Goal: Information Seeking & Learning: Compare options

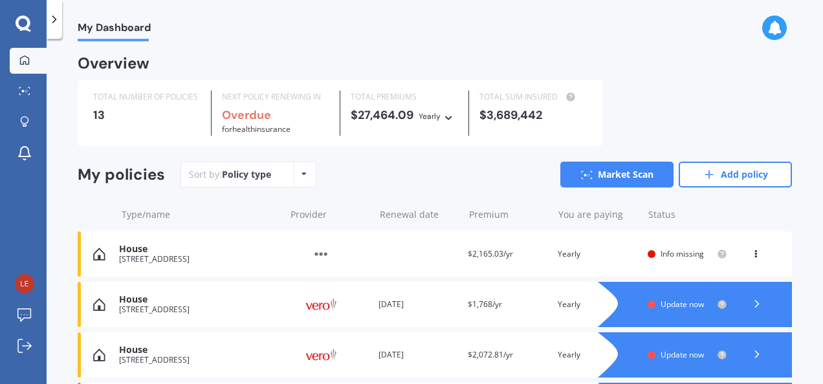
click at [799, 145] on div "My Dashboard Overview TOTAL NUMBER OF POLICIES 13 NEXT POLICY RENEWING IN Overd…" at bounding box center [435, 213] width 776 height 345
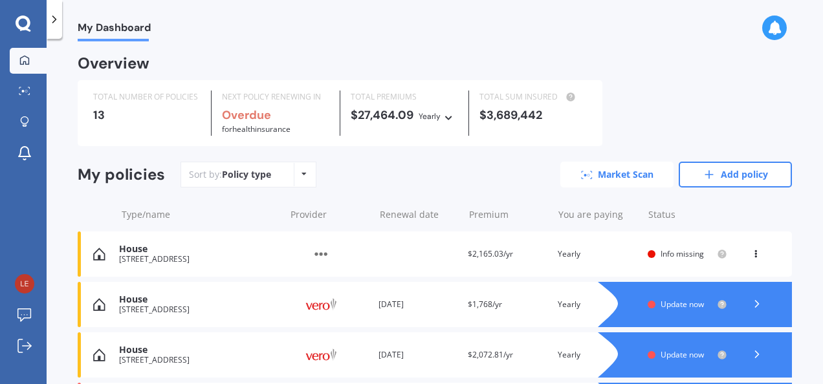
click at [621, 166] on link "Market Scan" at bounding box center [616, 175] width 113 height 26
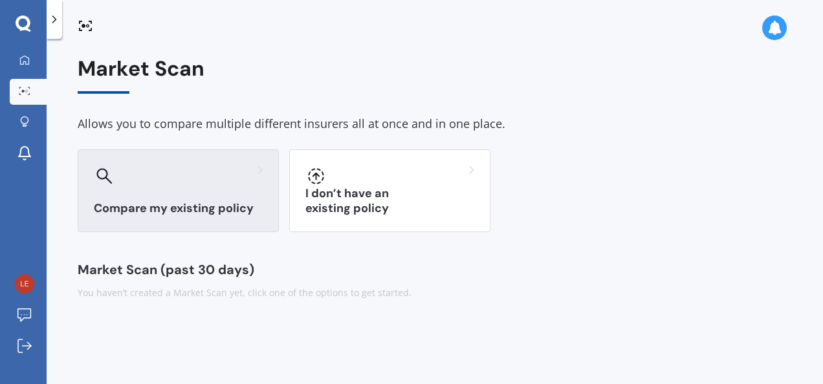
click at [162, 194] on div "Compare my existing policy" at bounding box center [178, 190] width 201 height 83
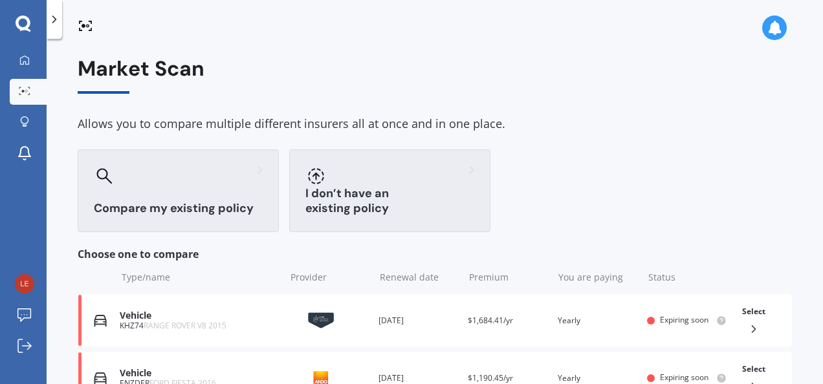
click at [331, 182] on div at bounding box center [389, 176] width 169 height 21
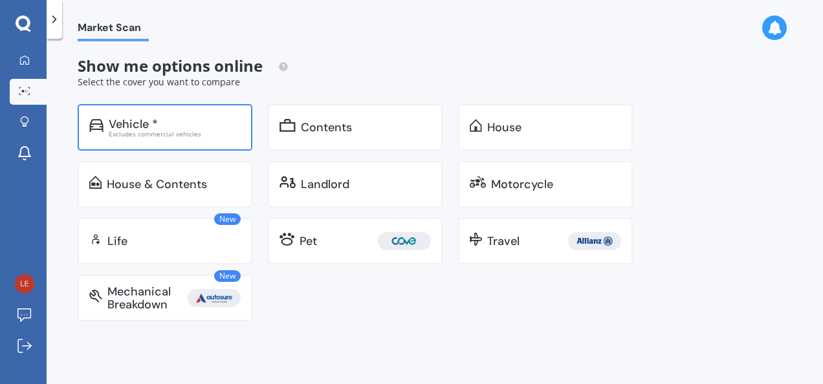
click at [163, 121] on div "Vehicle *" at bounding box center [175, 124] width 132 height 13
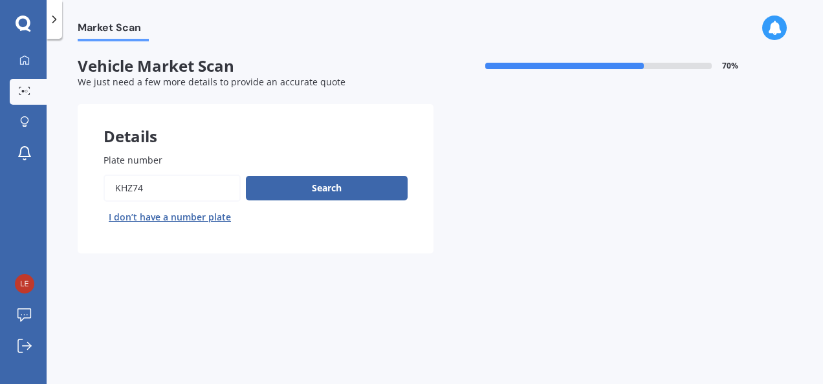
click at [145, 189] on input "Plate number" at bounding box center [171, 188] width 137 height 27
type input "K"
type input "hmfic"
click at [278, 190] on button "Search" at bounding box center [327, 188] width 162 height 25
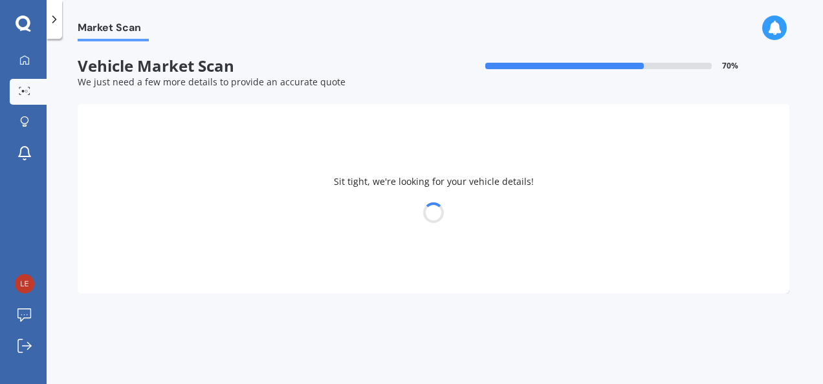
select select "24"
select select "03"
select select "1964"
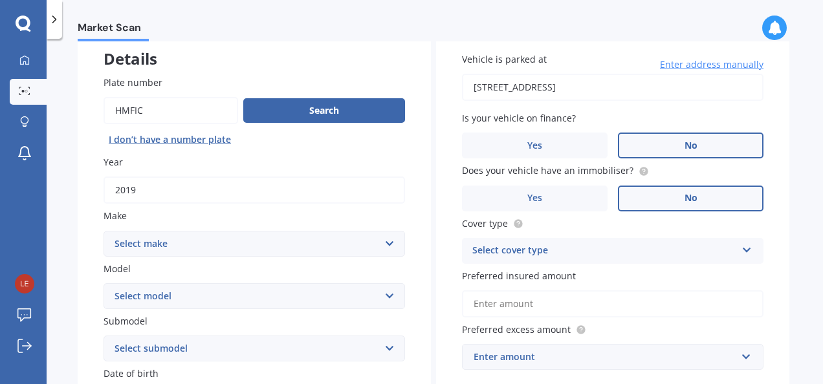
scroll to position [103, 0]
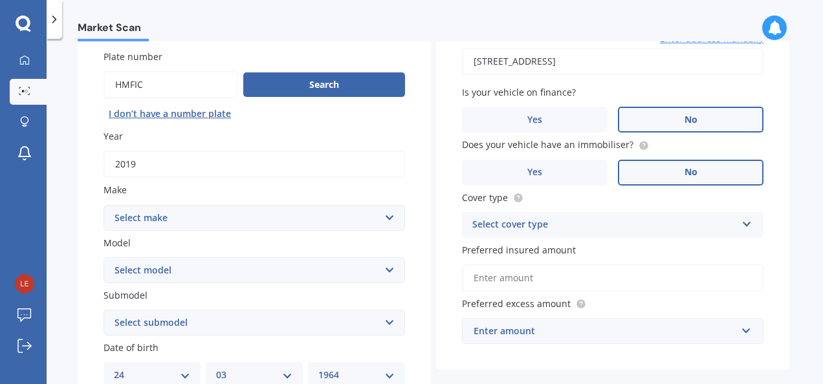
click at [389, 214] on select "Select make AC ALFA ROMEO ASTON MARTIN AUDI AUSTIN BEDFORD Bentley BMW BYD CADI…" at bounding box center [253, 218] width 301 height 26
select select "LANDROVER"
click at [103, 205] on select "Select make AC ALFA ROMEO ASTON MARTIN AUDI AUSTIN BEDFORD Bentley BMW BYD CADI…" at bounding box center [253, 218] width 301 height 26
click at [389, 272] on select "Select model 110 130 90 Defender Discovery Evoque Freelander Range Rover Range …" at bounding box center [253, 270] width 301 height 26
select select "RANGE ROVER SPORT"
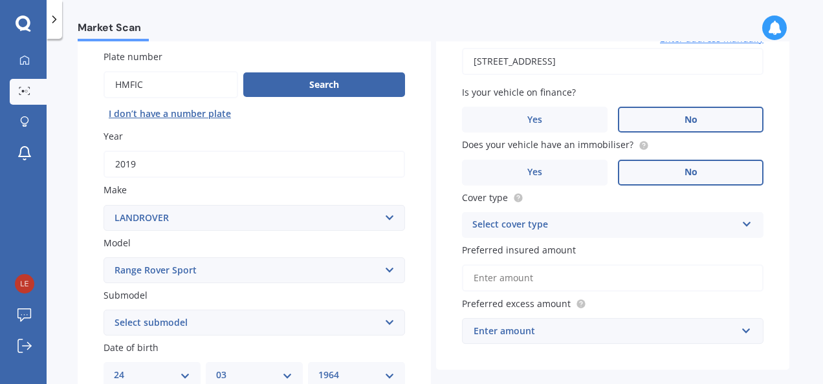
click at [103, 258] on select "Select model 110 130 90 Defender Discovery Evoque Freelander Range Rover Range …" at bounding box center [253, 270] width 301 height 26
click at [388, 325] on select "Select submodel SDV6 HSE 3.0D/4WD/8A V8 SC SVR 5.0P/4WD" at bounding box center [253, 323] width 301 height 26
click at [402, 339] on div "Plate number Search I don’t have a number plate Year 2019 Make Select make AC A…" at bounding box center [254, 324] width 353 height 601
click at [420, 354] on div "Plate number Search I don’t have a number plate Year 2019 Make Select make AC A…" at bounding box center [254, 324] width 353 height 601
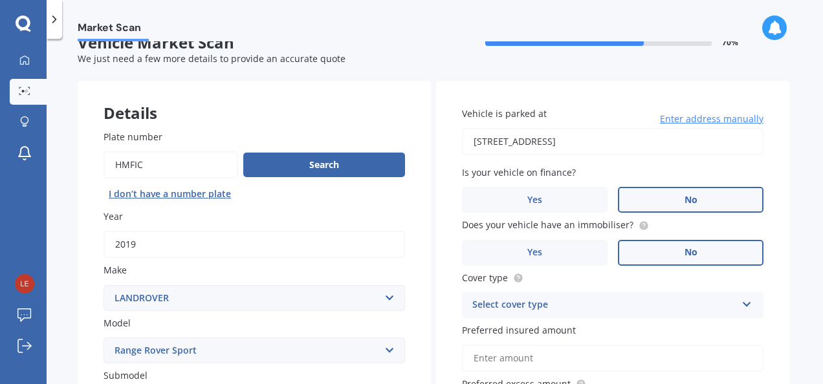
scroll to position [26, 0]
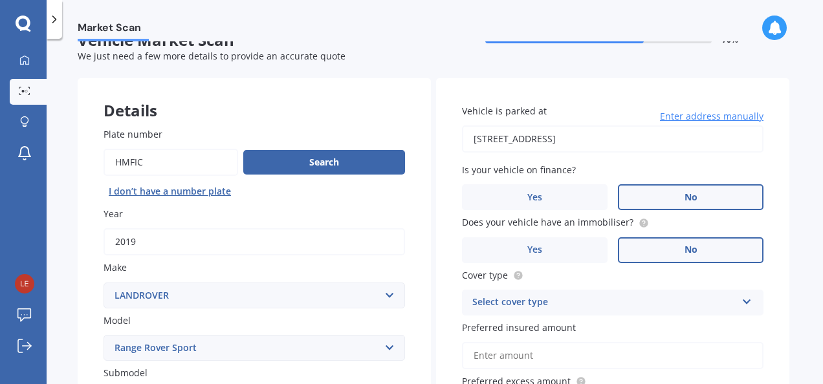
click at [742, 300] on icon at bounding box center [746, 299] width 11 height 9
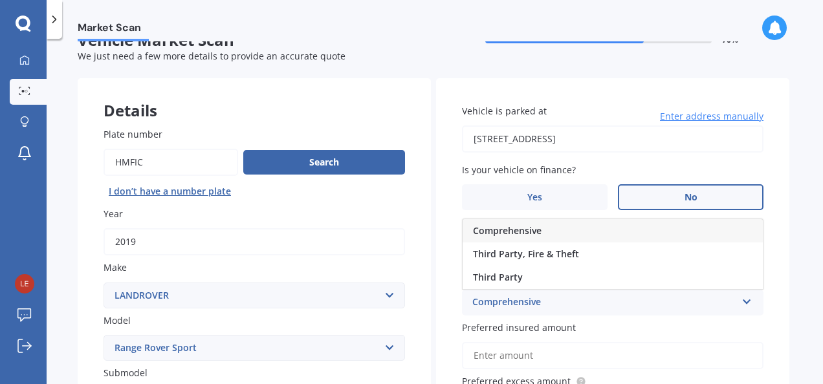
click at [522, 226] on span "Comprehensive" at bounding box center [507, 230] width 69 height 12
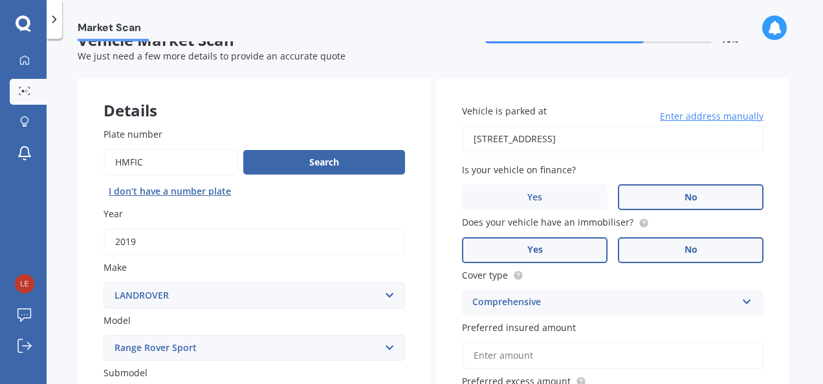
click at [561, 253] on label "Yes" at bounding box center [534, 250] width 145 height 26
click at [0, 0] on input "Yes" at bounding box center [0, 0] width 0 height 0
click at [680, 326] on label "Preferred insured amount" at bounding box center [610, 328] width 296 height 14
click at [680, 342] on input "Preferred insured amount" at bounding box center [612, 355] width 301 height 27
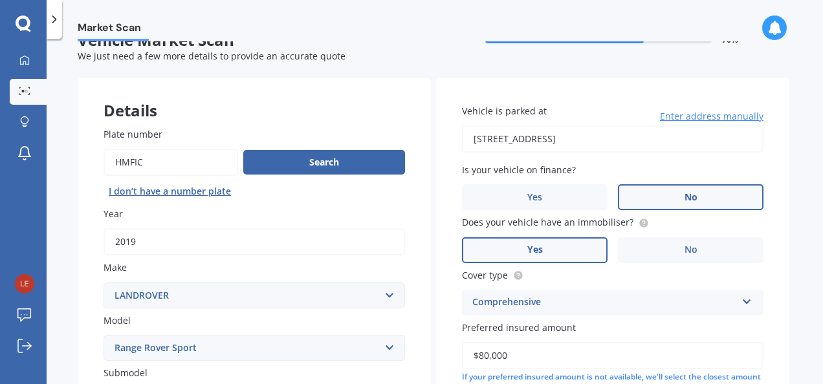
type input "$80,000"
click at [769, 345] on div "Vehicle is parked at 2/26 Bournemouth Terrace, Murrays Bay, Auckland 0630 Enter…" at bounding box center [612, 275] width 353 height 394
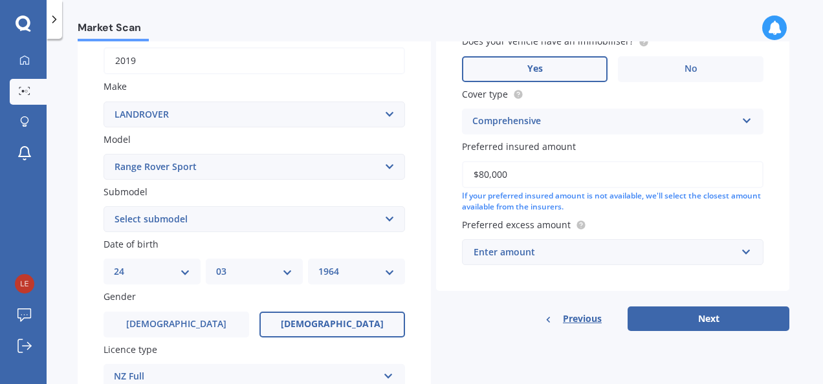
scroll to position [233, 0]
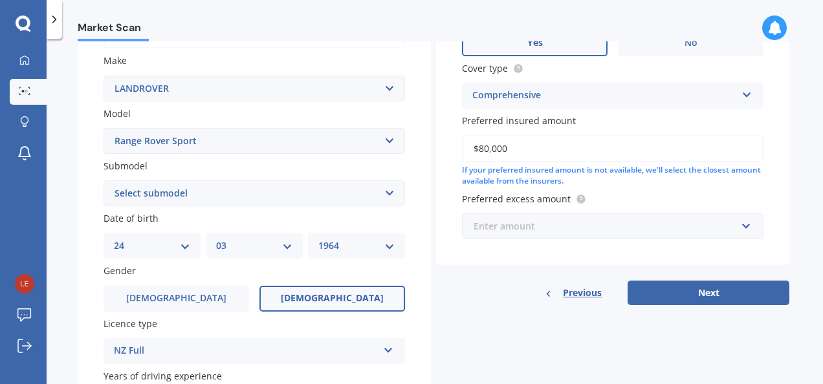
click at [742, 226] on input "text" at bounding box center [608, 226] width 290 height 25
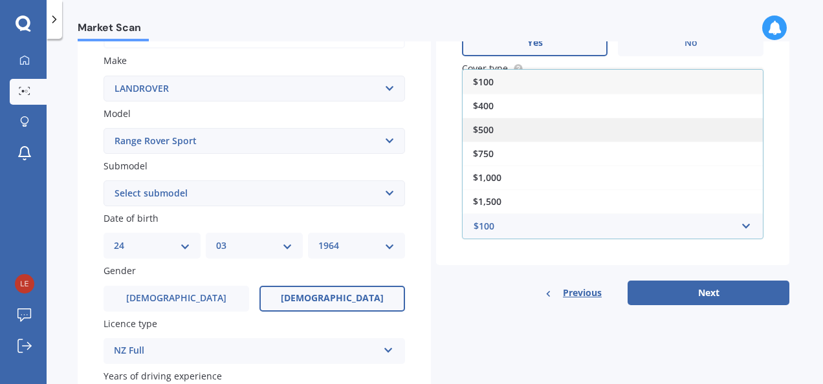
click at [522, 136] on div "$500" at bounding box center [612, 130] width 300 height 24
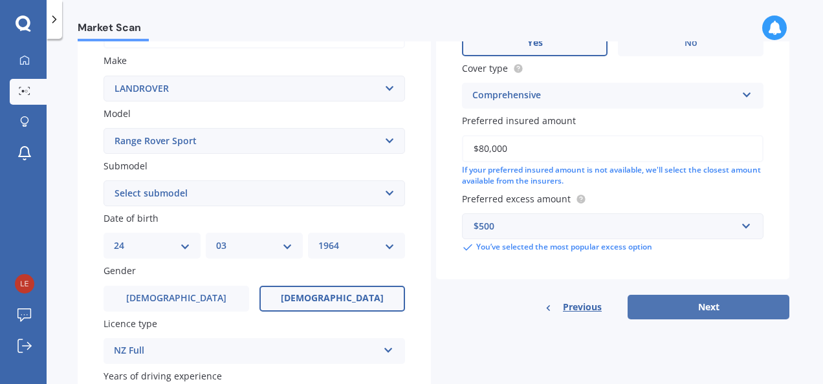
click at [687, 309] on button "Next" at bounding box center [708, 307] width 162 height 25
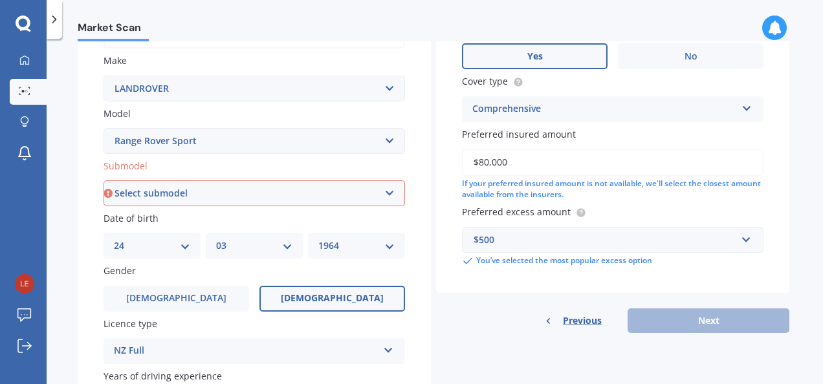
click at [687, 309] on div "Vehicle is parked at 2/26 Bournemouth Terrace, Murrays Bay, Auckland 0630 Enter…" at bounding box center [612, 102] width 353 height 462
click at [388, 194] on select "Select submodel SDV6 HSE 3.0D/4WD/8A V8 SC SVR 5.0P/4WD" at bounding box center [253, 193] width 301 height 26
click at [177, 191] on select "Select submodel SDV6 HSE 3.0D/4WD/8A V8 SC SVR 5.0P/4WD" at bounding box center [253, 193] width 301 height 26
click at [201, 186] on select "Select submodel SDV6 HSE 3.0D/4WD/8A V8 SC SVR 5.0P/4WD" at bounding box center [253, 193] width 301 height 26
click at [701, 314] on div "Previous Next" at bounding box center [612, 320] width 353 height 25
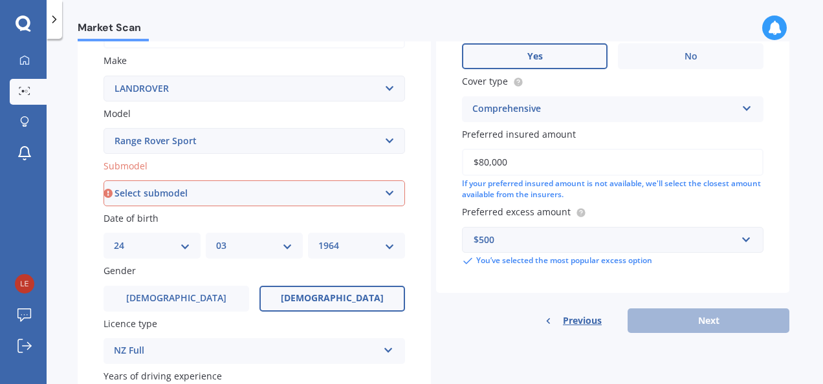
click at [387, 194] on select "Select submodel SDV6 HSE 3.0D/4WD/8A V8 SC SVR 5.0P/4WD" at bounding box center [253, 193] width 301 height 26
click at [385, 193] on select "Select submodel SDV6 HSE 3.0D/4WD/8A V8 SC SVR 5.0P/4WD" at bounding box center [253, 193] width 301 height 26
select select "SDV6 HSE 3.0D/4WD/8A"
click at [103, 181] on select "Select submodel SDV6 HSE 3.0D/4WD/8A V8 SC SVR 5.0P/4WD" at bounding box center [253, 193] width 301 height 26
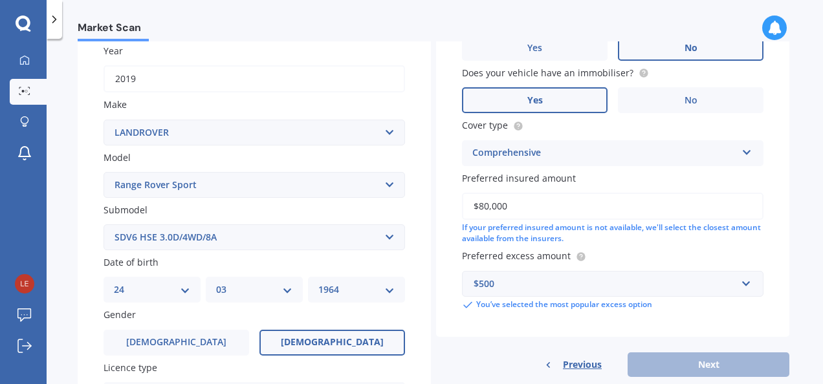
scroll to position [88, 0]
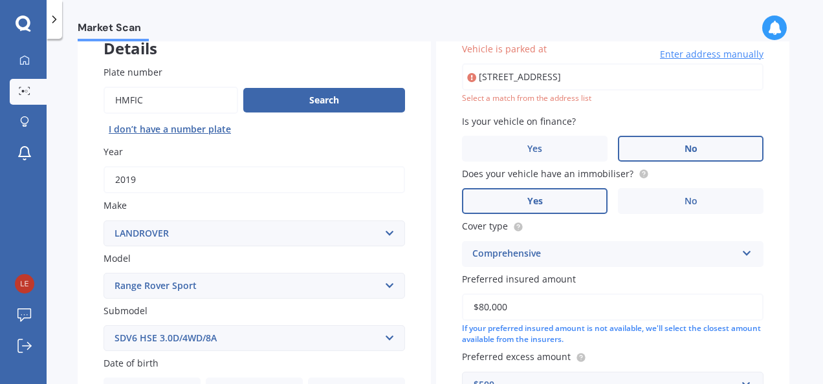
click at [768, 281] on div "Vehicle is parked at 2/26 Bournemouth Terrace, Murrays Bay, Auckland 0630 Enter…" at bounding box center [612, 227] width 353 height 422
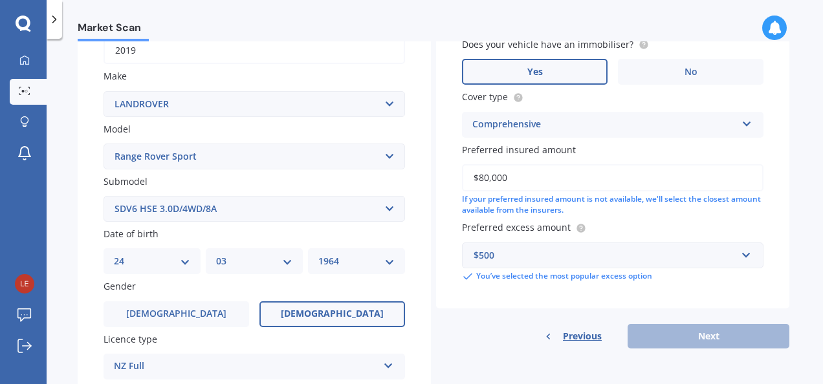
scroll to position [243, 0]
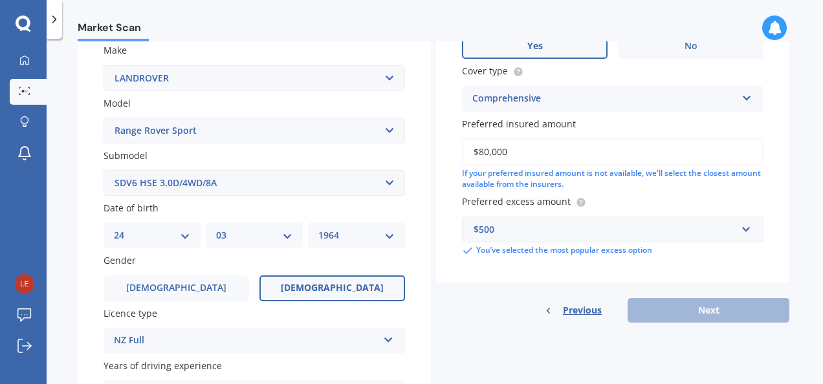
click at [793, 246] on div "Market Scan Vehicle Market Scan 70 % We just need a few more details to provide…" at bounding box center [435, 213] width 776 height 345
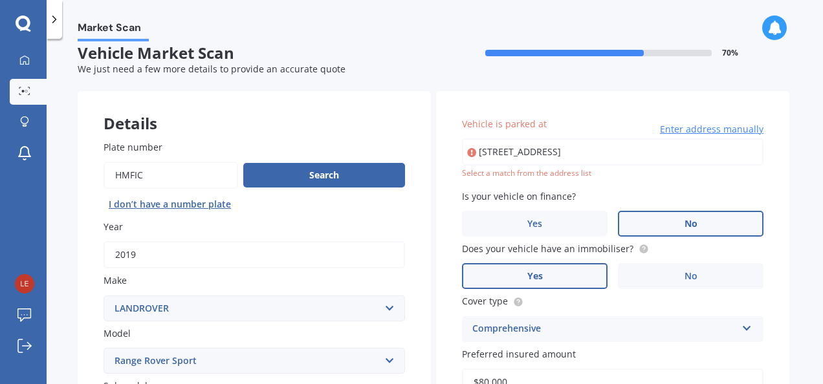
scroll to position [10, 0]
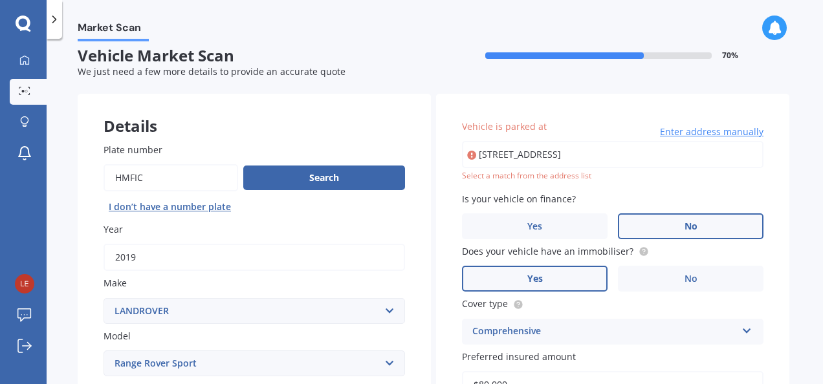
click at [524, 145] on input "[STREET_ADDRESS]" at bounding box center [612, 154] width 301 height 27
type input "[STREET_ADDRESS]"
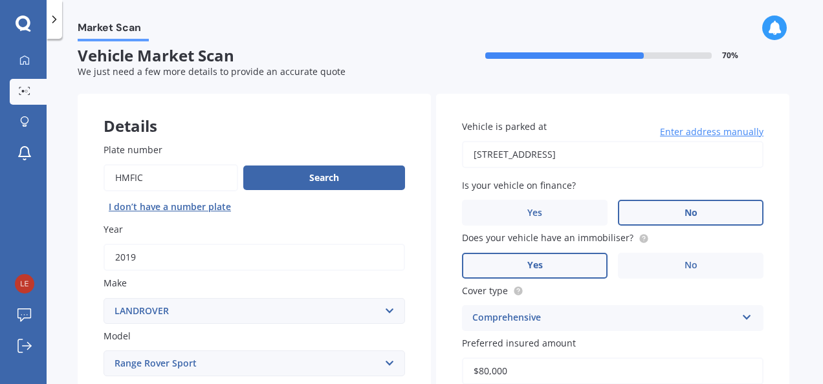
click at [814, 380] on div "Market Scan Vehicle Market Scan 70 % We just need a few more details to provide…" at bounding box center [435, 213] width 776 height 345
drag, startPoint x: 814, startPoint y: 380, endPoint x: 777, endPoint y: 303, distance: 85.9
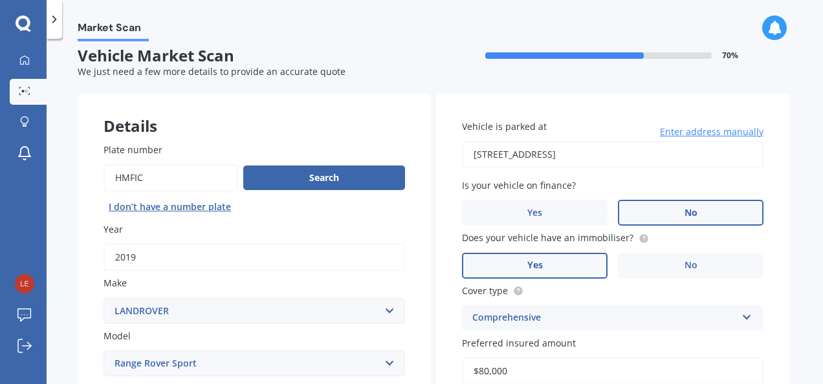
click at [777, 303] on div "Vehicle is parked at 2/26 Bournemouth Terrace, Murrays Bay, Auckland 0630 Enter…" at bounding box center [612, 298] width 353 height 408
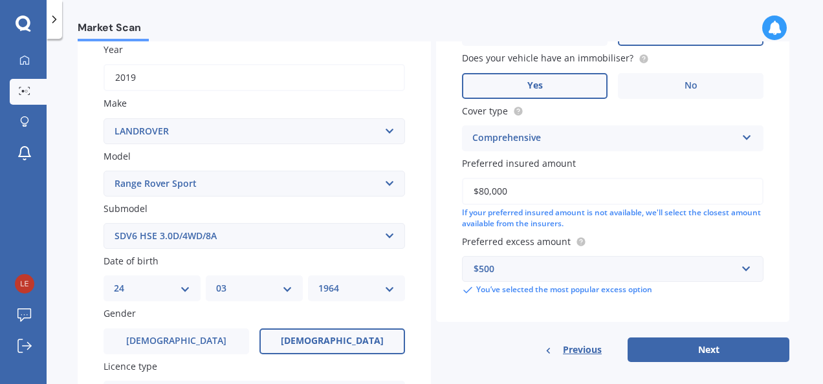
scroll to position [191, 0]
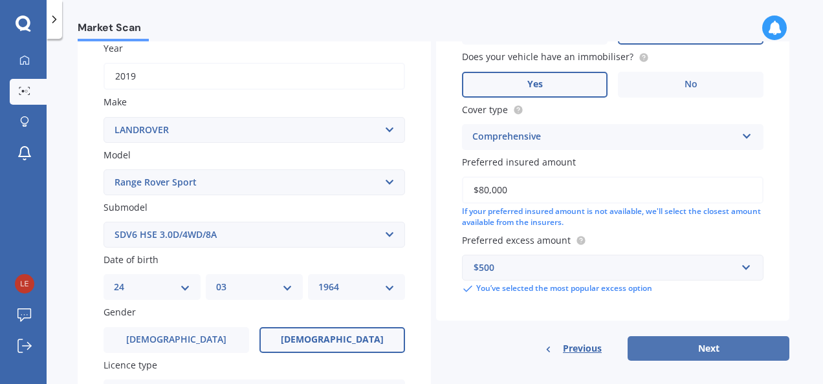
click at [723, 347] on button "Next" at bounding box center [708, 348] width 162 height 25
select select "24"
select select "03"
select select "1964"
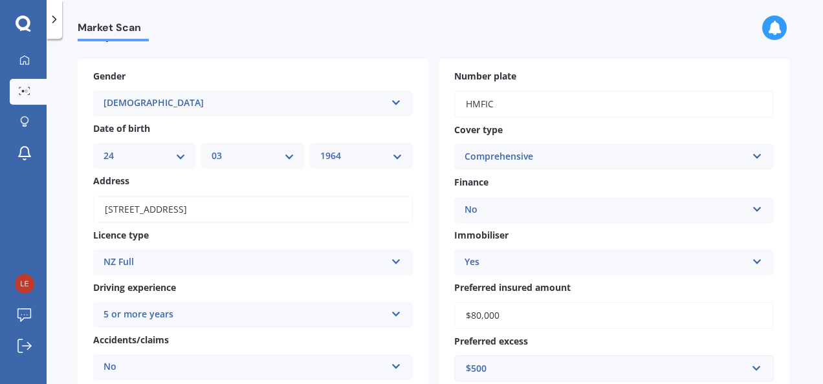
scroll to position [0, 0]
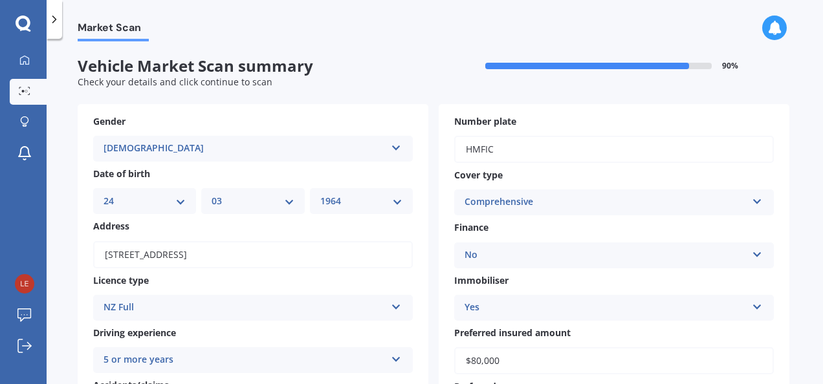
click at [392, 147] on icon at bounding box center [396, 145] width 11 height 9
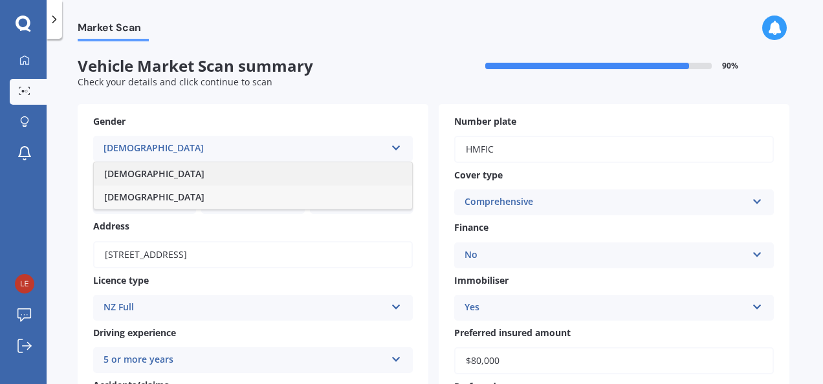
click at [224, 172] on div "[DEMOGRAPHIC_DATA]" at bounding box center [253, 173] width 318 height 23
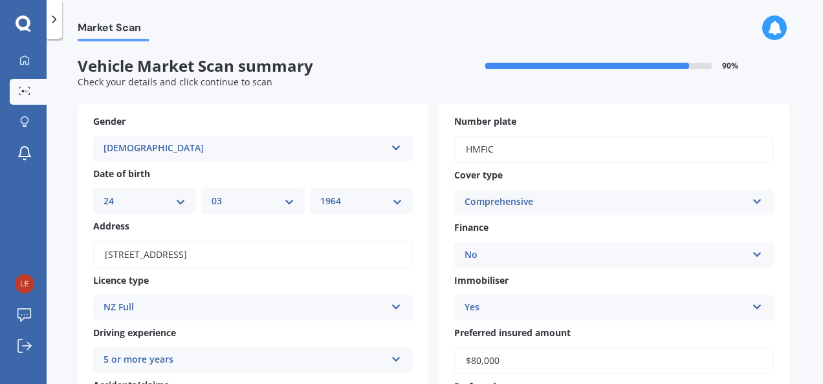
click at [799, 243] on div "Market Scan Vehicle Market Scan summary 90 % Check your details and click conti…" at bounding box center [435, 213] width 776 height 345
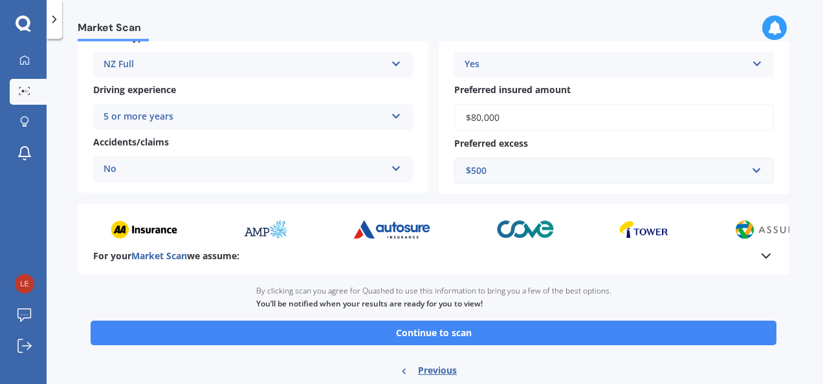
scroll to position [285, 0]
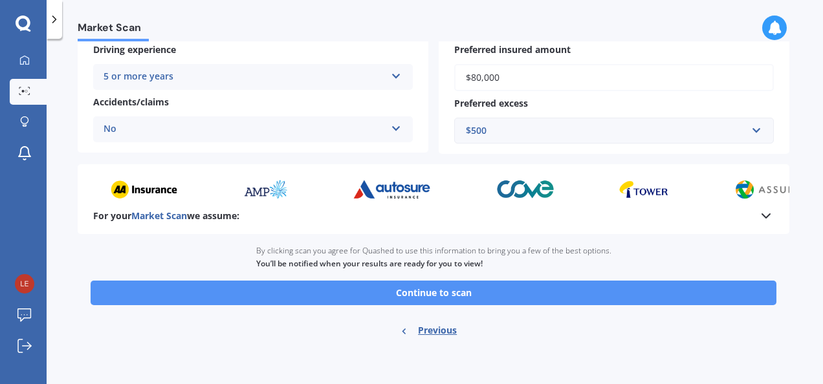
click at [477, 291] on button "Continue to scan" at bounding box center [433, 293] width 685 height 25
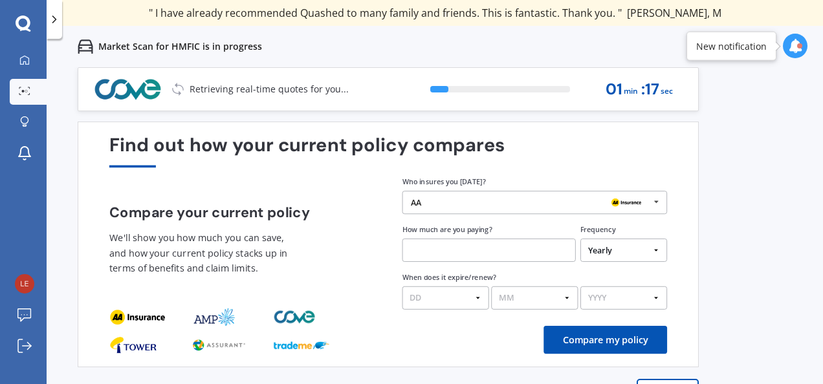
click at [599, 339] on button "Compare my policy" at bounding box center [605, 340] width 124 height 28
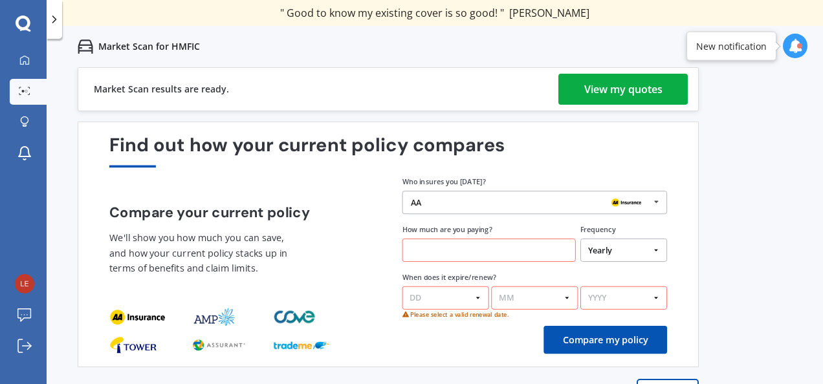
click at [654, 203] on icon at bounding box center [655, 201] width 17 height 21
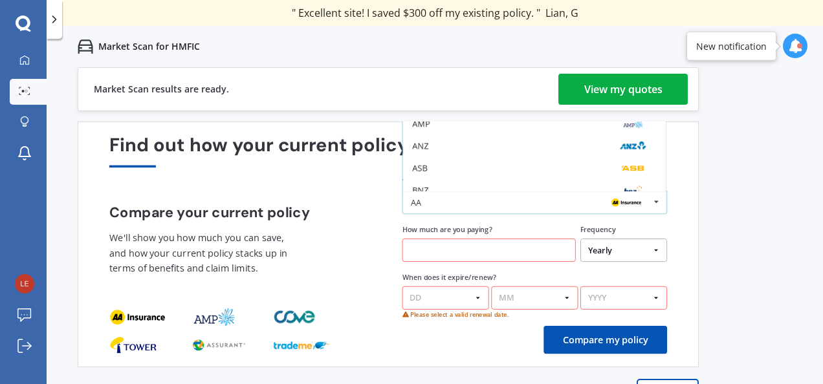
click at [663, 201] on icon at bounding box center [655, 201] width 17 height 21
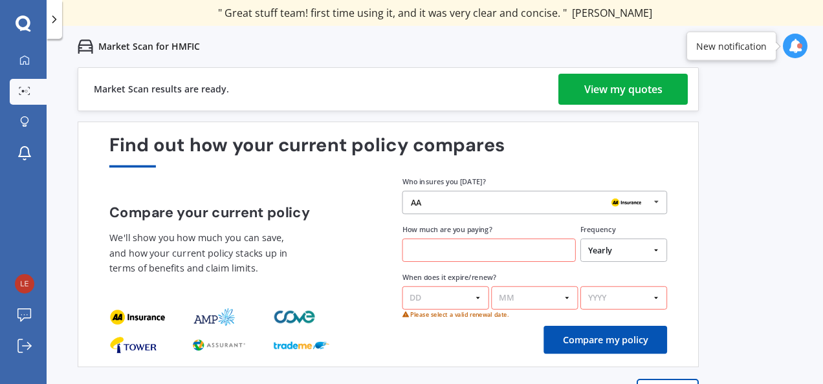
click at [654, 202] on icon at bounding box center [655, 201] width 17 height 21
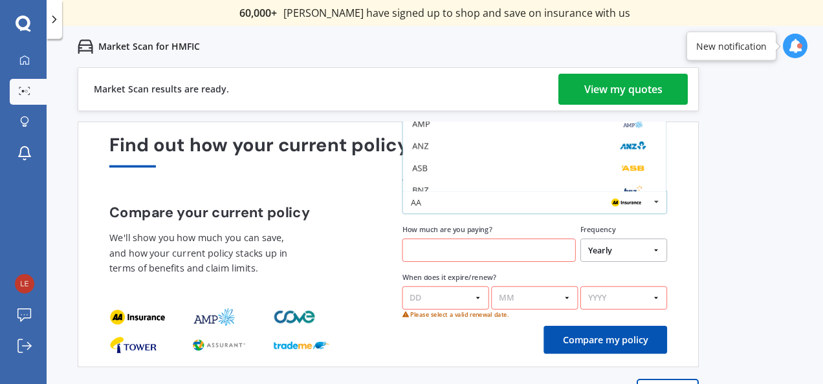
click at [656, 201] on icon at bounding box center [655, 201] width 17 height 21
click at [544, 206] on div "AA" at bounding box center [530, 202] width 239 height 9
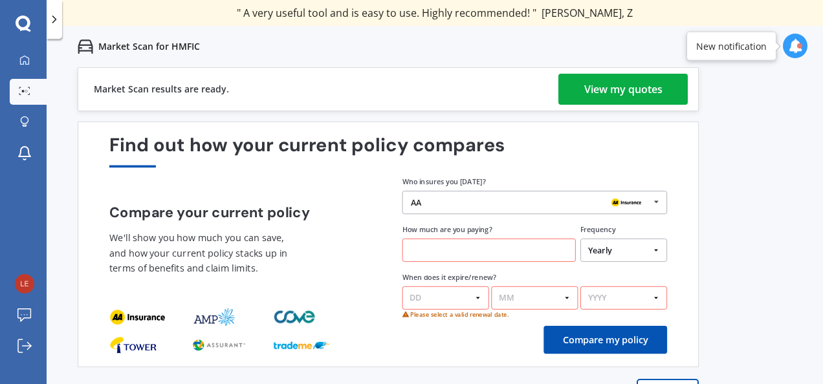
click at [658, 199] on icon at bounding box center [655, 201] width 17 height 21
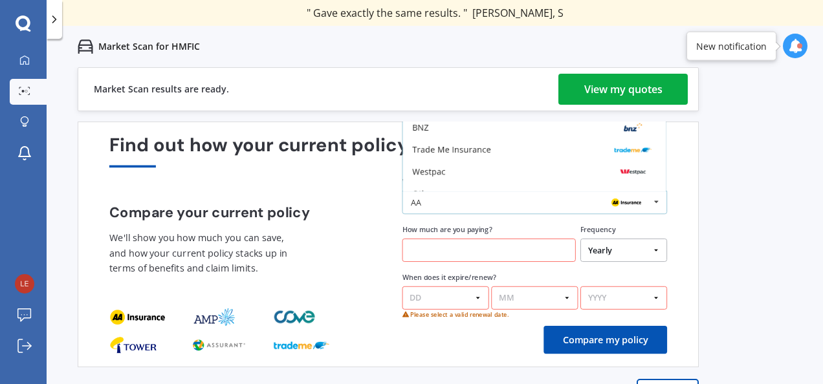
scroll to position [84, 0]
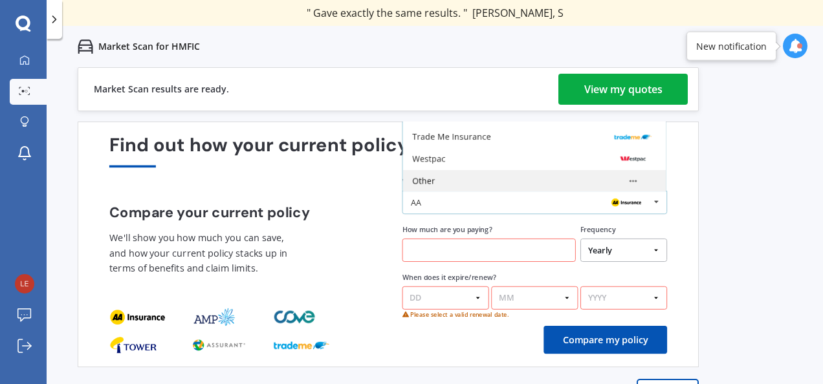
click at [443, 177] on div "Other" at bounding box center [534, 181] width 244 height 9
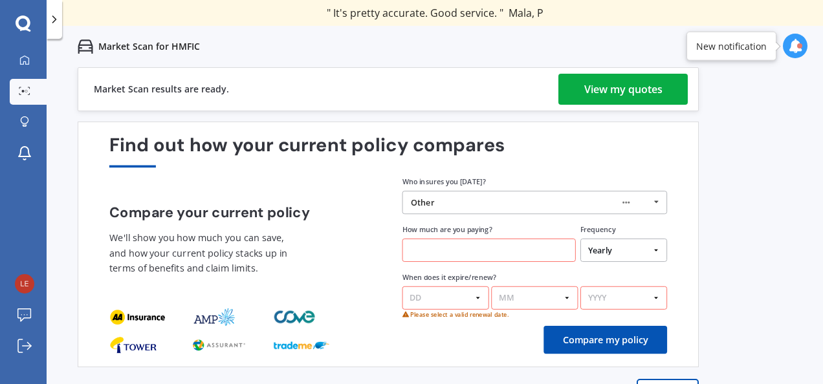
click at [437, 247] on input "text" at bounding box center [488, 250] width 173 height 23
click at [441, 292] on select "DD 01 02 03 04 05 06 07 08 09 10 11 12 13 14 15 16 17 18 19 20 21 22 23 24 25 2…" at bounding box center [445, 297] width 87 height 23
select select "19"
click at [402, 286] on select "DD 01 02 03 04 05 06 07 08 09 10 11 12 13 14 15 16 17 18 19 20 21 22 23 24 25 2…" at bounding box center [445, 297] width 87 height 23
click at [567, 297] on select "MM 01 02 03 04 05 06 07 08 09 10 11 12" at bounding box center [534, 297] width 87 height 23
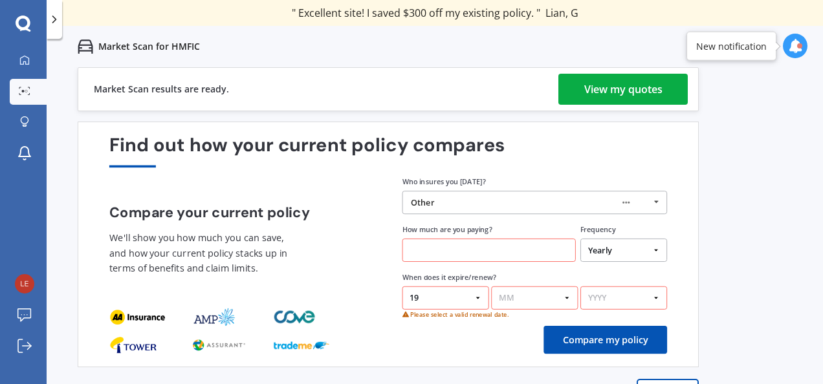
select select "06"
click at [491, 286] on select "MM 01 02 03 04 05 06 07 08 09 10 11 12" at bounding box center [534, 297] width 87 height 23
click at [652, 299] on select "YYYY 2026 2025 2024" at bounding box center [623, 297] width 87 height 23
select select "2025"
click at [580, 286] on select "YYYY 2026 2025 2024" at bounding box center [623, 297] width 87 height 23
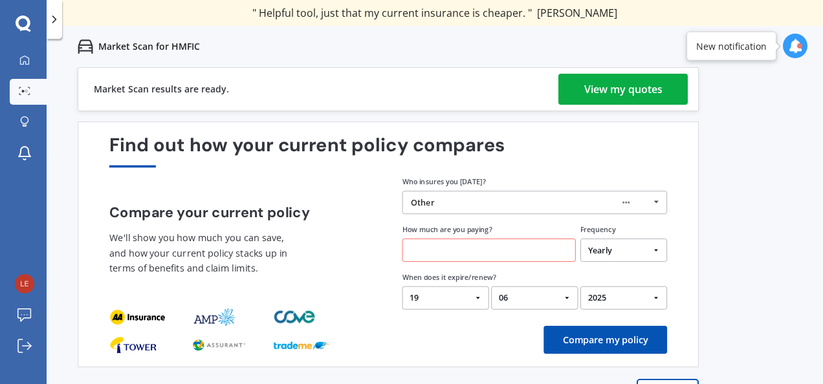
click at [563, 300] on select "MM 01 02 03 04 05 06 07 08 09 10 11 12" at bounding box center [534, 297] width 87 height 23
select select "09"
click at [491, 286] on select "MM 01 02 03 04 05 06 07 08 09 10 11 12" at bounding box center [534, 297] width 87 height 23
click at [616, 338] on button "Compare my policy" at bounding box center [605, 340] width 124 height 28
click at [447, 250] on input "text" at bounding box center [488, 250] width 173 height 23
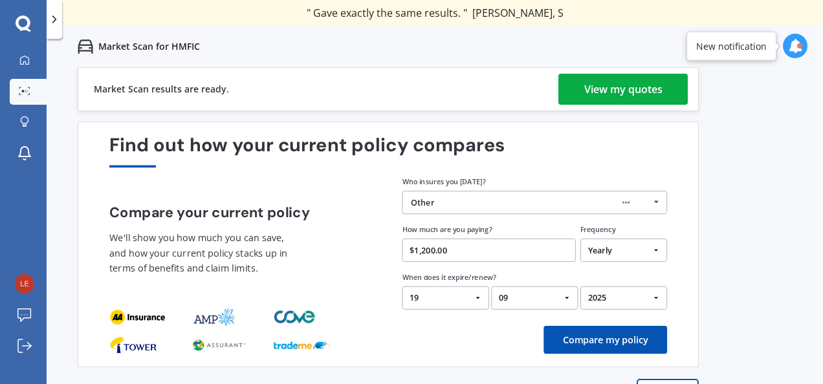
type input "$1,200.00"
click at [591, 332] on button "Compare my policy" at bounding box center [605, 340] width 124 height 28
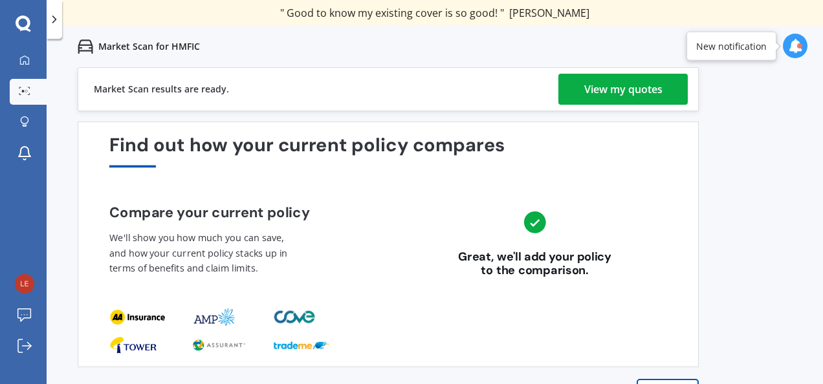
click at [632, 80] on div "View my quotes" at bounding box center [623, 89] width 78 height 31
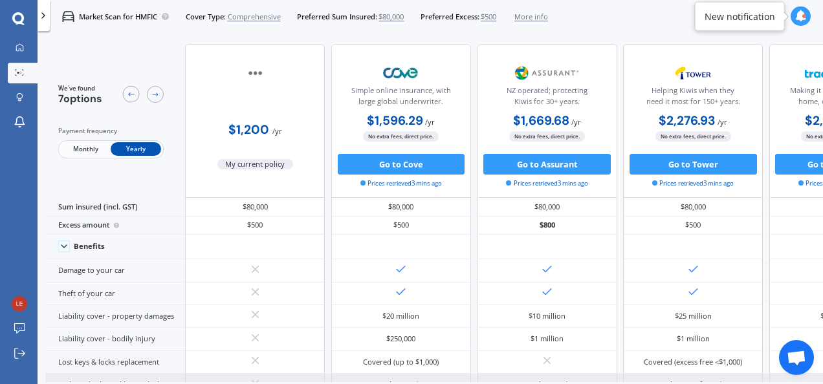
click at [670, 375] on div "Covered (excess free <$1,000)" at bounding box center [693, 385] width 140 height 23
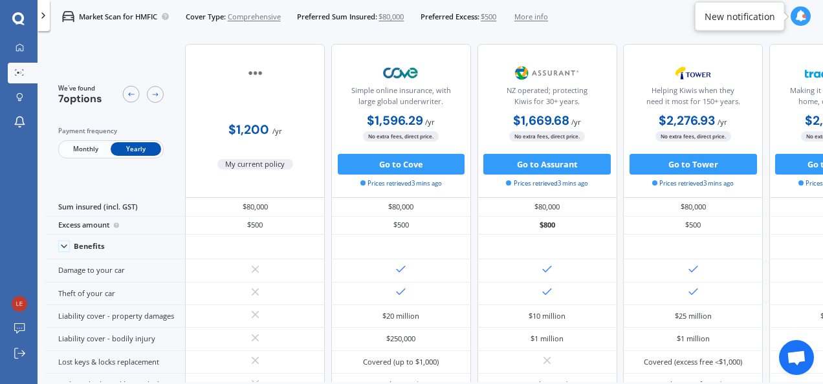
scroll to position [0, 479]
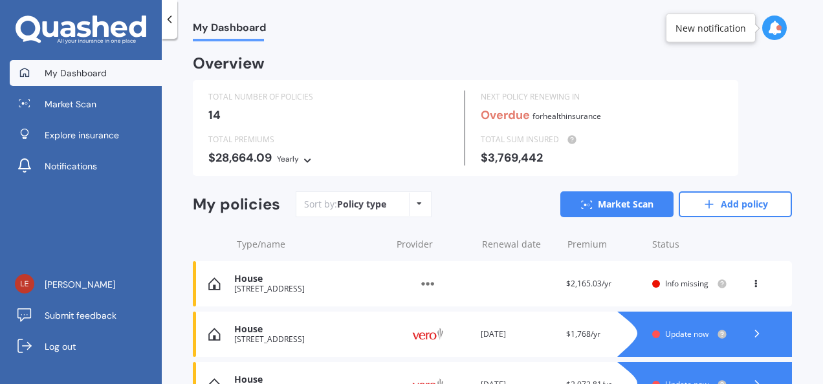
click at [776, 113] on div "TOTAL NUMBER OF POLICIES 14 NEXT POLICY RENEWING IN Overdue for Health insuranc…" at bounding box center [492, 128] width 599 height 96
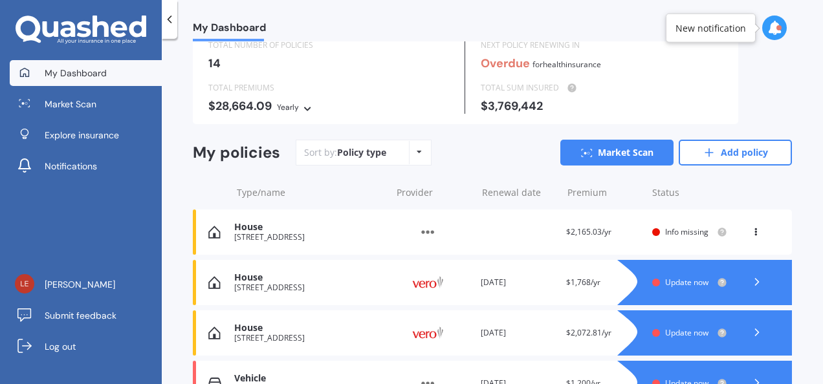
scroll to position [78, 0]
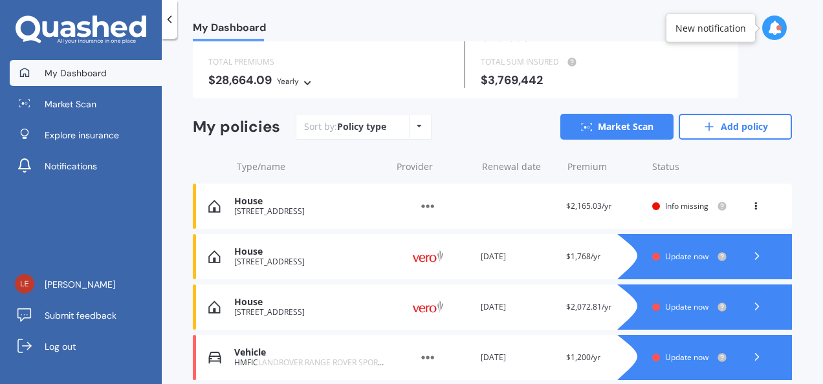
click at [750, 255] on icon at bounding box center [756, 256] width 13 height 13
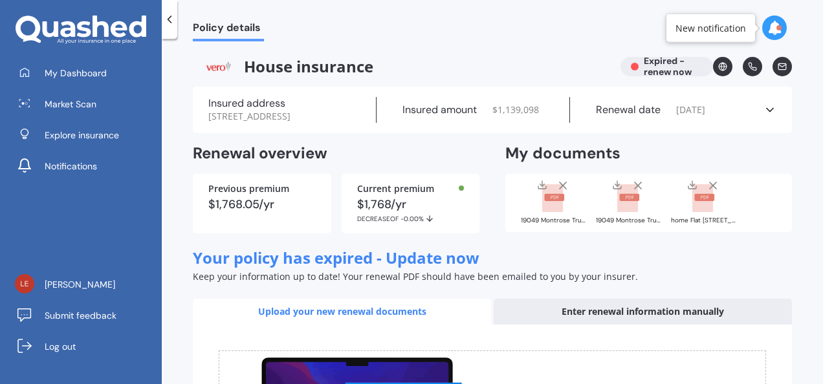
click at [788, 301] on div "Policy details House insurance Expired - renew now Insured address 2/26 Bournem…" at bounding box center [492, 213] width 661 height 345
click at [383, 223] on span "DECREASE OF" at bounding box center [378, 219] width 43 height 8
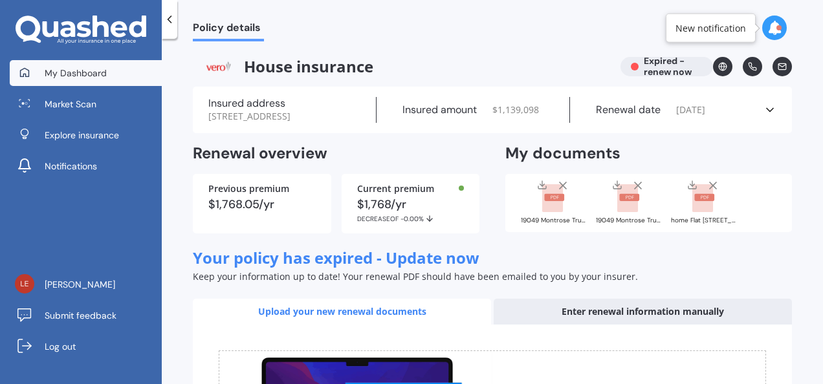
click at [61, 69] on span "My Dashboard" at bounding box center [76, 73] width 62 height 13
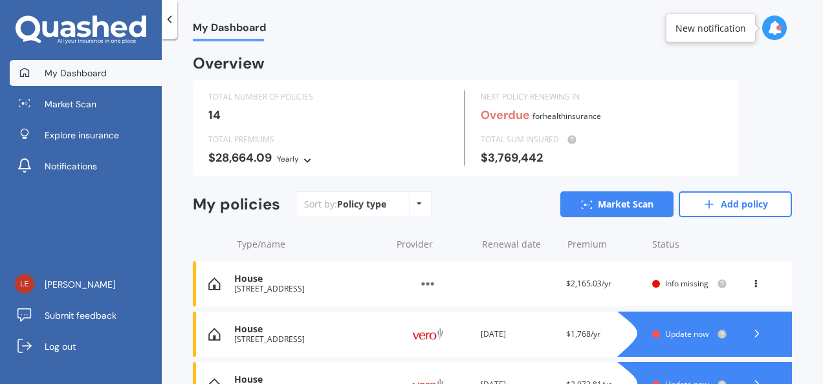
click at [672, 328] on span "Update now" at bounding box center [686, 333] width 43 height 11
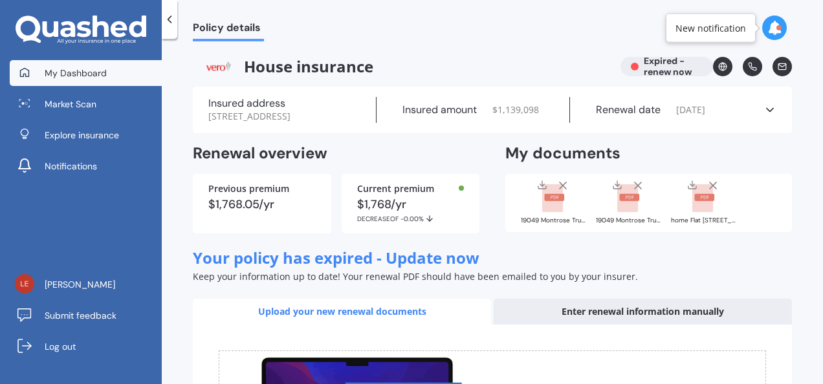
click at [96, 71] on span "My Dashboard" at bounding box center [76, 73] width 62 height 13
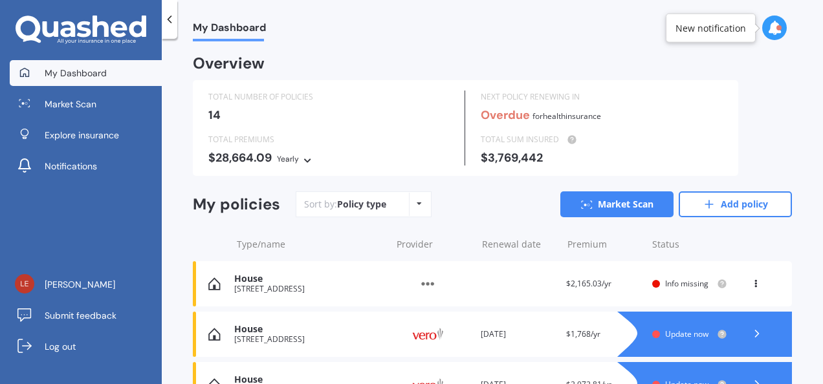
click at [768, 110] on div "TOTAL NUMBER OF POLICIES 14 NEXT POLICY RENEWING IN Overdue for Health insuranc…" at bounding box center [492, 128] width 599 height 96
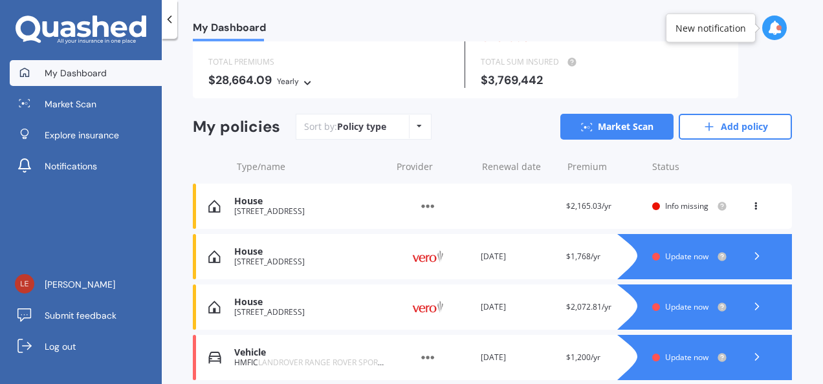
scroll to position [103, 0]
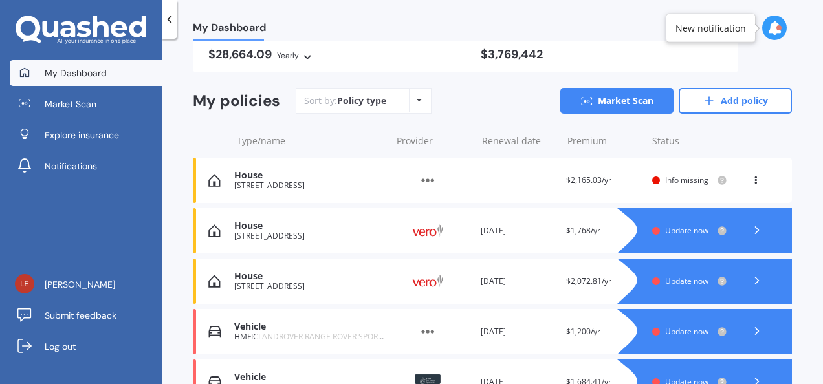
click at [675, 228] on span "Update now" at bounding box center [686, 230] width 43 height 11
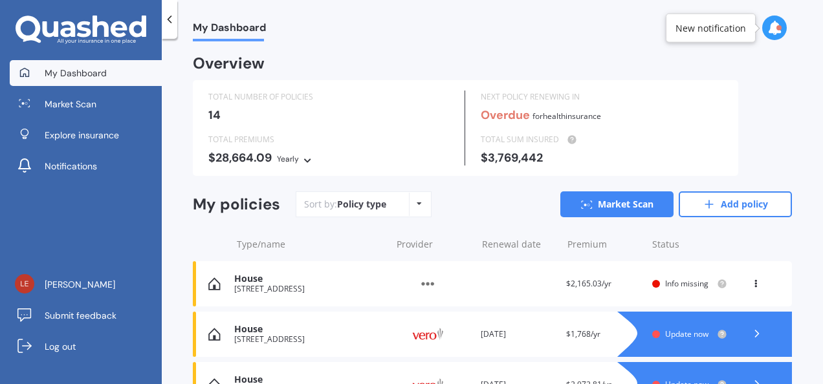
click at [797, 91] on div "My Dashboard Overview TOTAL NUMBER OF POLICIES 14 NEXT POLICY RENEWING IN Overd…" at bounding box center [492, 213] width 661 height 345
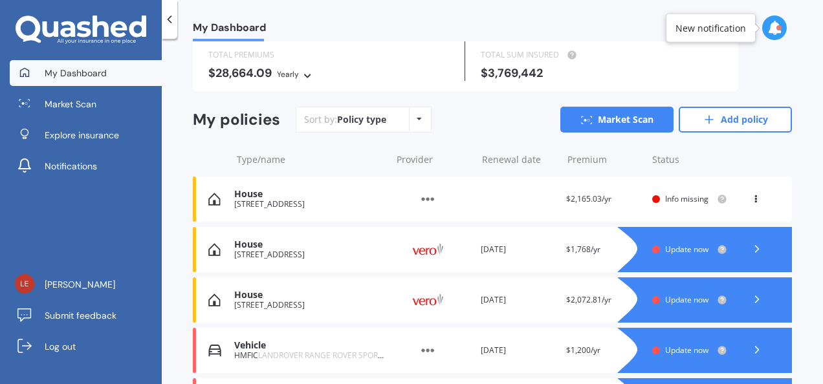
scroll to position [103, 0]
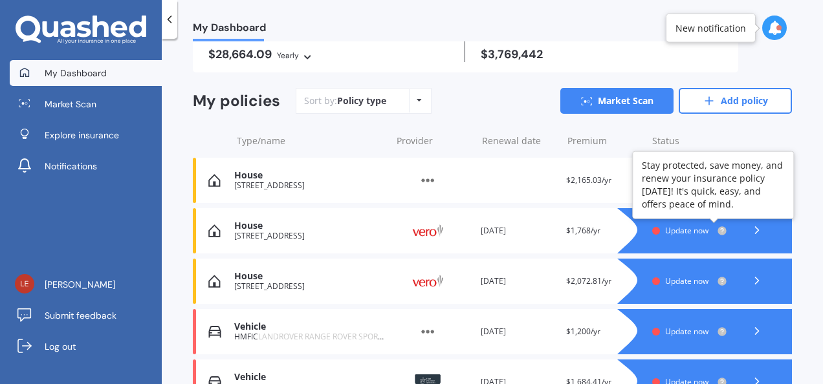
click at [717, 228] on circle at bounding box center [721, 230] width 8 height 8
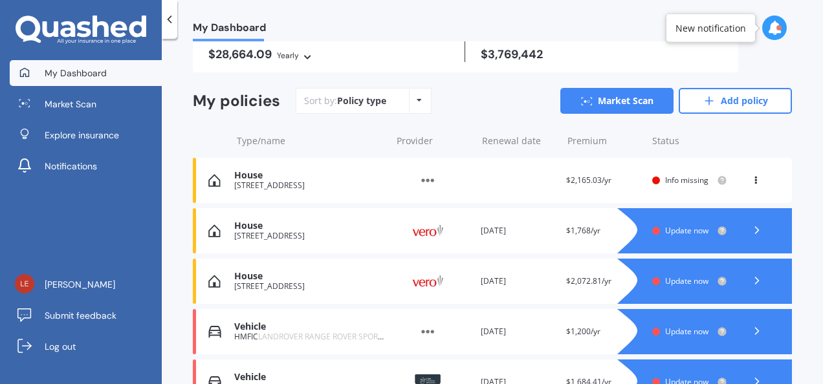
click at [693, 230] on span "Update now" at bounding box center [686, 230] width 43 height 11
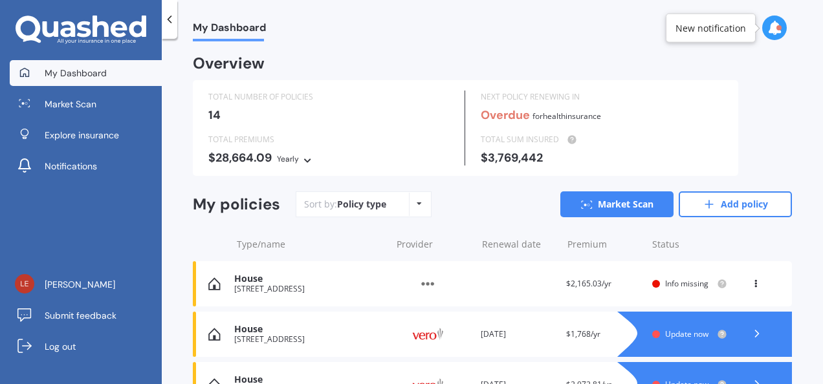
click at [794, 241] on div "My Dashboard Overview TOTAL NUMBER OF POLICIES 14 NEXT POLICY RENEWING IN Overd…" at bounding box center [492, 213] width 661 height 345
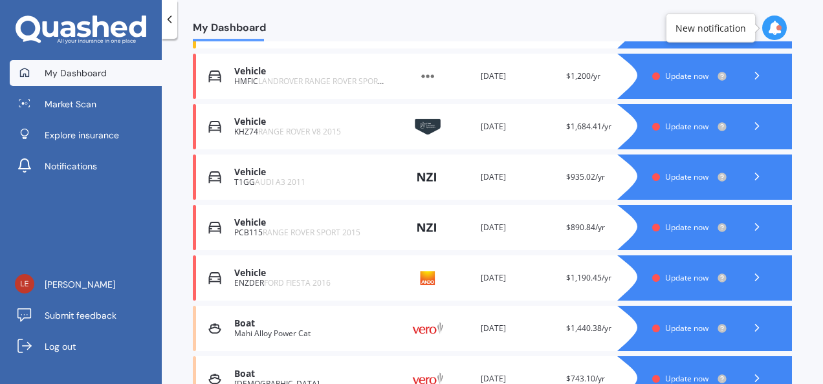
scroll to position [362, 0]
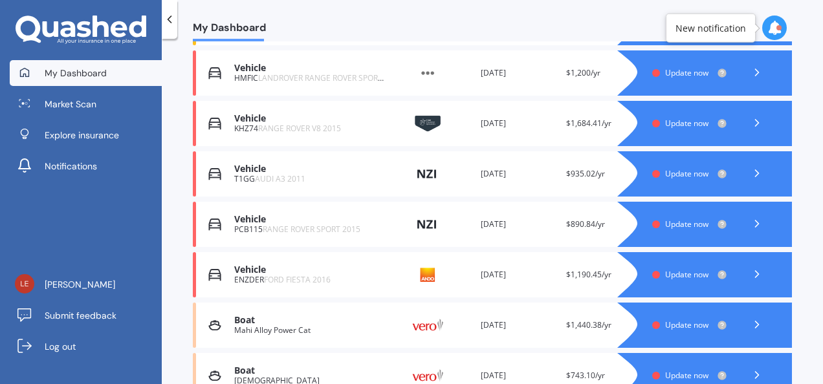
click at [244, 217] on div "Vehicle" at bounding box center [309, 219] width 151 height 11
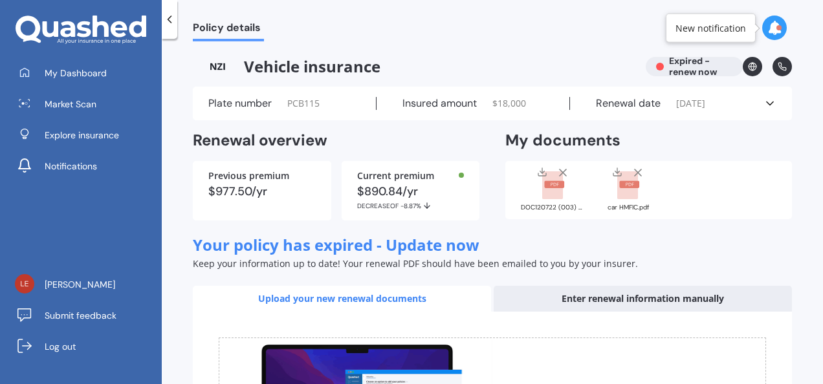
click at [184, 184] on div "Policy details Vehicle insurance Expired - renew now Plate number PCB115 Insure…" at bounding box center [492, 213] width 661 height 345
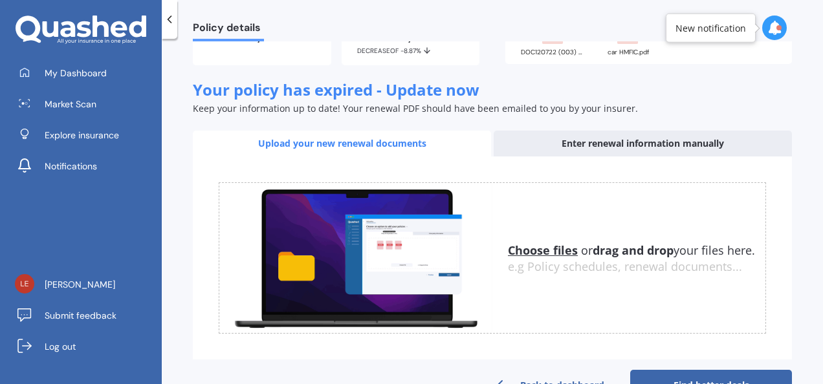
scroll to position [193, 0]
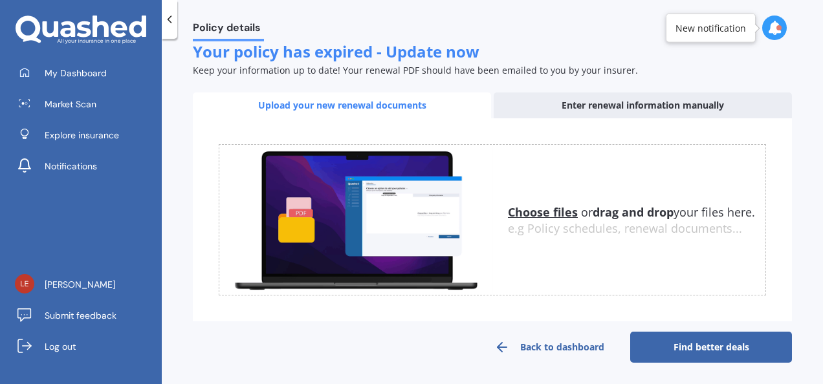
click at [685, 341] on link "Find better deals" at bounding box center [711, 347] width 162 height 31
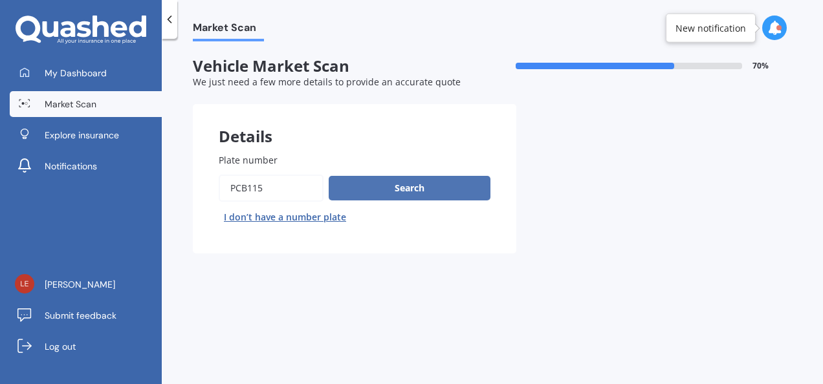
click at [426, 185] on button "Search" at bounding box center [409, 188] width 162 height 25
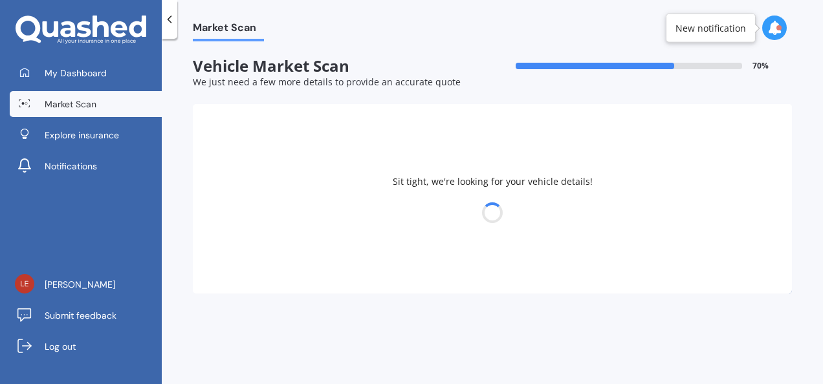
select select "RANGE ROVER"
select select "24"
select select "03"
select select "1964"
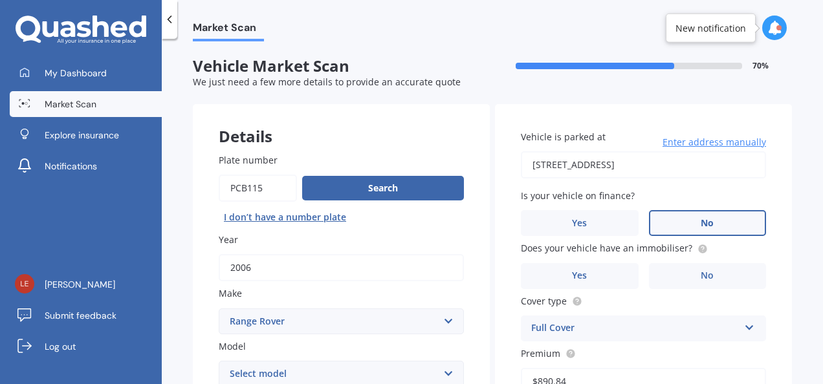
click at [689, 221] on label "No" at bounding box center [708, 223] width 118 height 26
click at [0, 0] on input "No" at bounding box center [0, 0] width 0 height 0
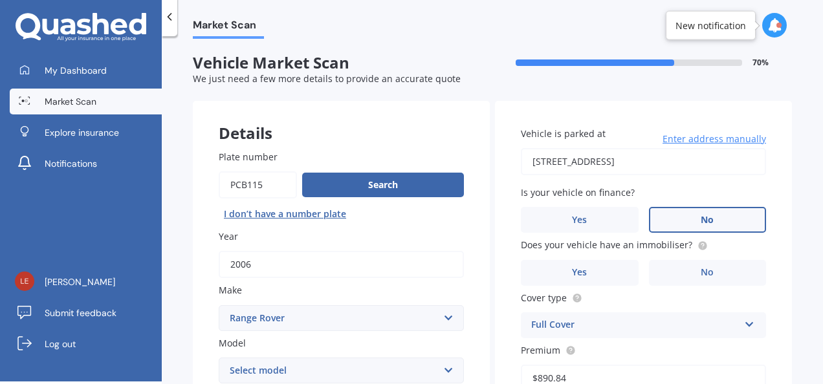
click at [449, 370] on select "Select model DSE Evoque HSE LSE S SE Sport Tdi V8 Velar Vogue" at bounding box center [341, 371] width 245 height 26
select select "SPORT"
click at [219, 358] on select "Select model DSE Evoque HSE LSE S SE Sport Tdi V8 Velar Vogue" at bounding box center [341, 371] width 245 height 26
click at [176, 255] on div "Market Scan Vehicle Market Scan 70 % We just need a few more details to provide…" at bounding box center [492, 211] width 661 height 345
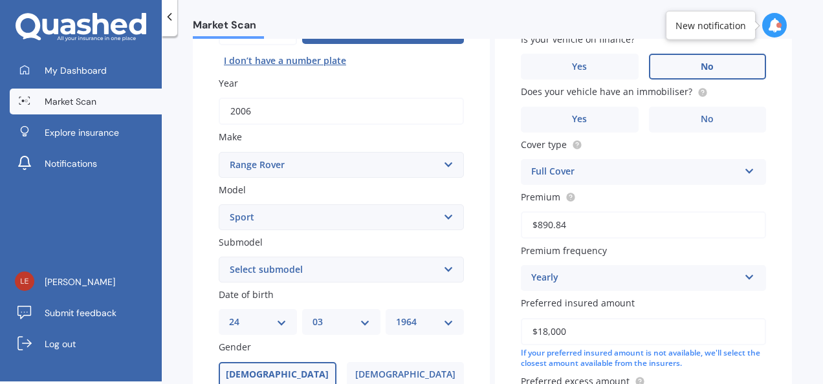
scroll to position [156, 0]
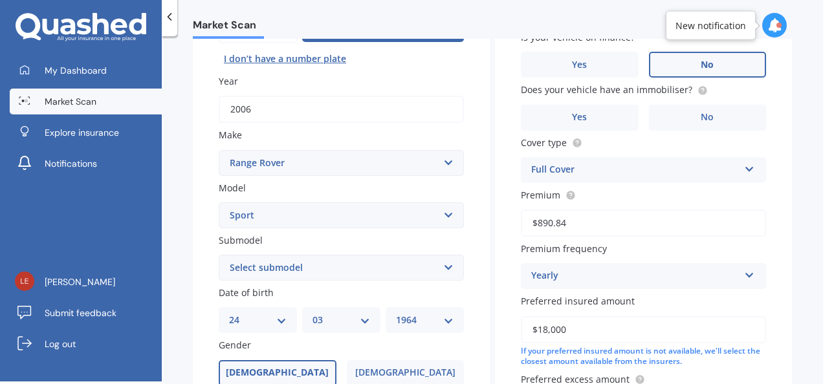
click at [440, 265] on select "Select submodel 2.7d 3 4.2 V8 SVR Carbon Edition 5" at bounding box center [341, 268] width 245 height 26
select select "4.2 V8"
click at [219, 255] on select "Select submodel 2.7d 3 4.2 V8 SVR Carbon Edition 5" at bounding box center [341, 268] width 245 height 26
click at [193, 328] on div "Plate number Search I don’t have a number plate Year [DATE] Make Select make AC…" at bounding box center [341, 269] width 297 height 601
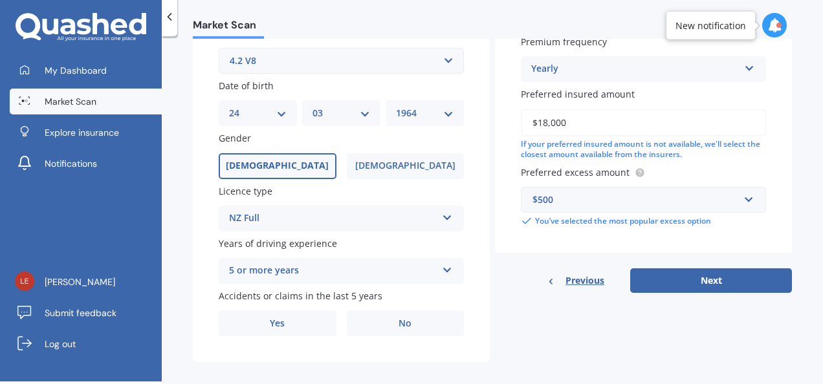
scroll to position [379, 0]
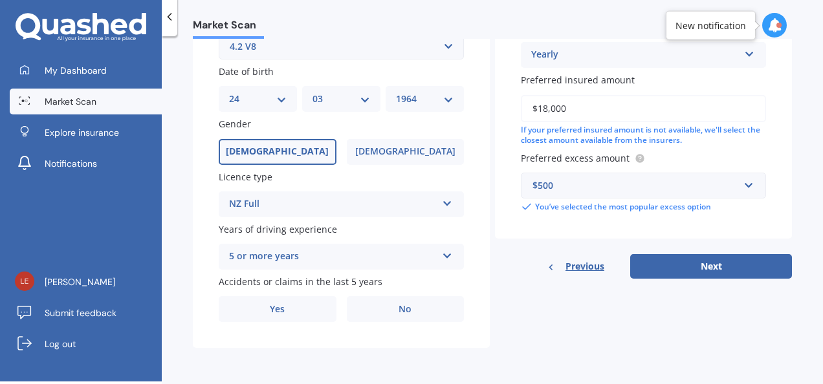
click at [447, 253] on icon at bounding box center [447, 253] width 11 height 9
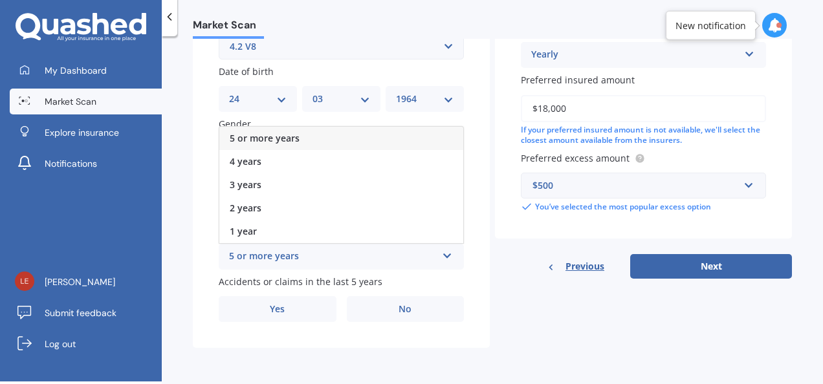
click at [472, 276] on div "Plate number Search I don’t have a number plate Year [DATE] Make Select make AC…" at bounding box center [341, 48] width 297 height 601
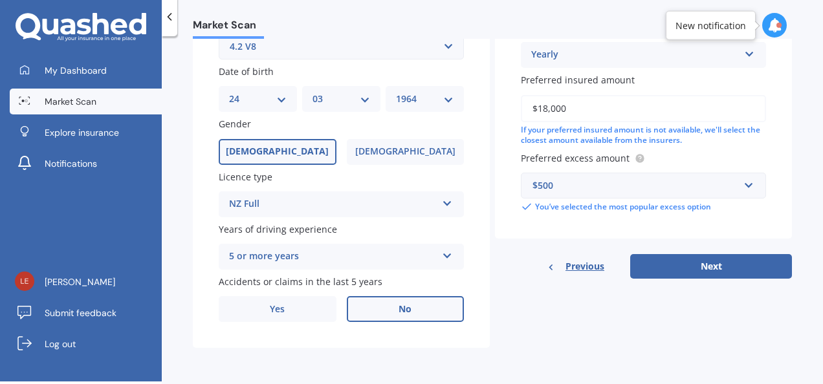
click at [402, 313] on span "No" at bounding box center [404, 309] width 13 height 11
click at [0, 0] on input "No" at bounding box center [0, 0] width 0 height 0
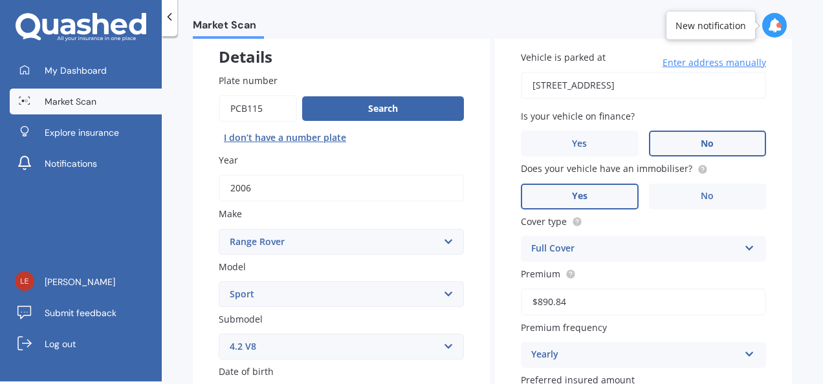
click at [599, 198] on label "Yes" at bounding box center [580, 197] width 118 height 26
click at [0, 0] on input "Yes" at bounding box center [0, 0] width 0 height 0
click at [504, 275] on div "Vehicle is parked at [STREET_ADDRESS] Enter address manually Is your vehicle on…" at bounding box center [643, 282] width 297 height 515
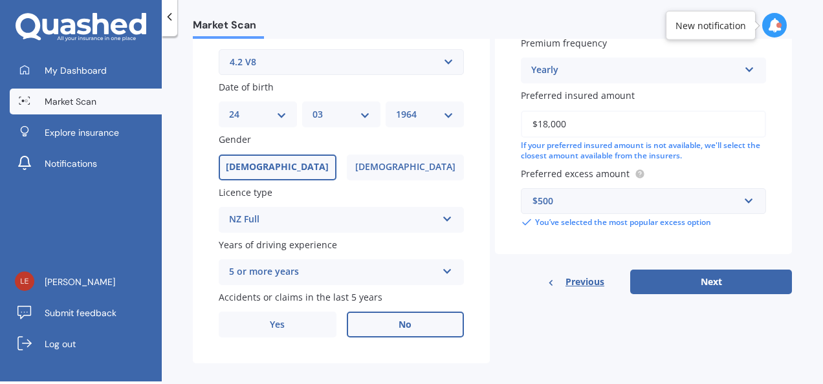
scroll to position [379, 0]
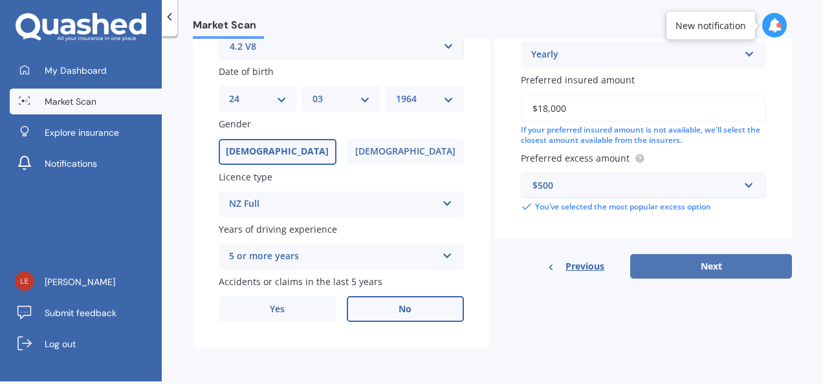
click at [683, 261] on button "Next" at bounding box center [711, 266] width 162 height 25
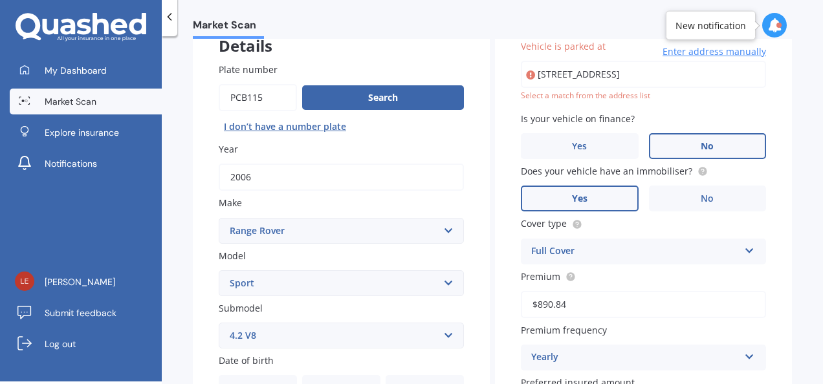
scroll to position [0, 27]
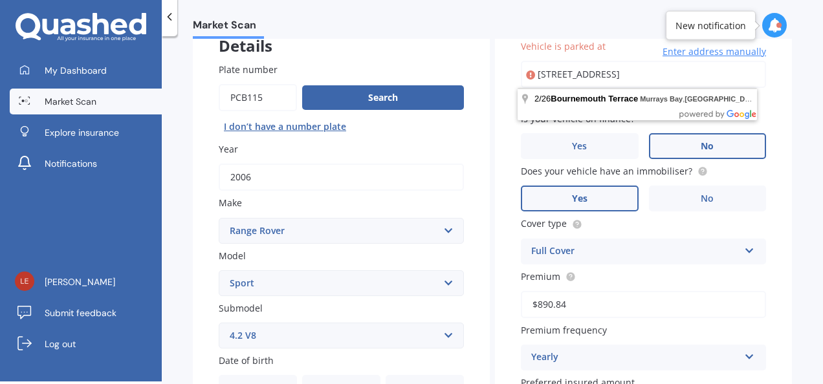
click at [605, 67] on input "[STREET_ADDRESS]" at bounding box center [643, 74] width 245 height 27
type input "[STREET_ADDRESS]"
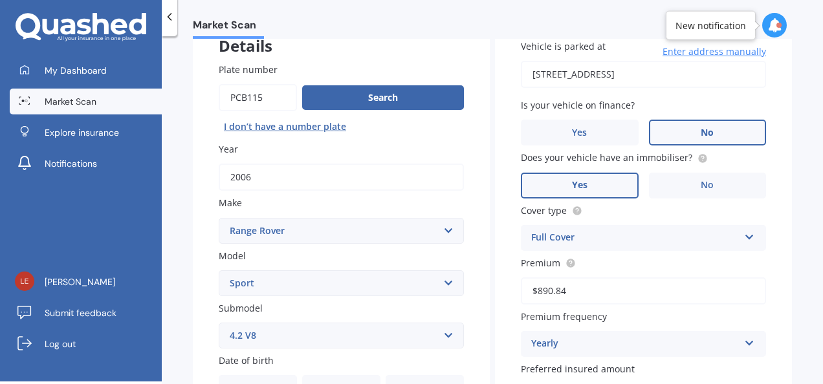
click at [791, 305] on div "Market Scan Vehicle Market Scan 70 % We just need a few more details to provide…" at bounding box center [492, 211] width 661 height 345
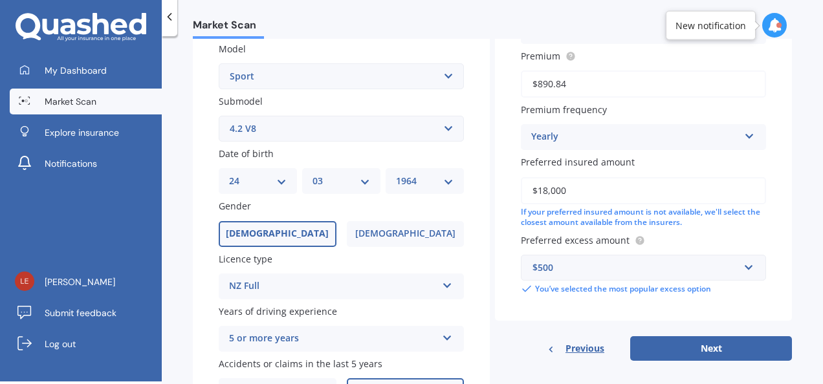
scroll to position [321, 0]
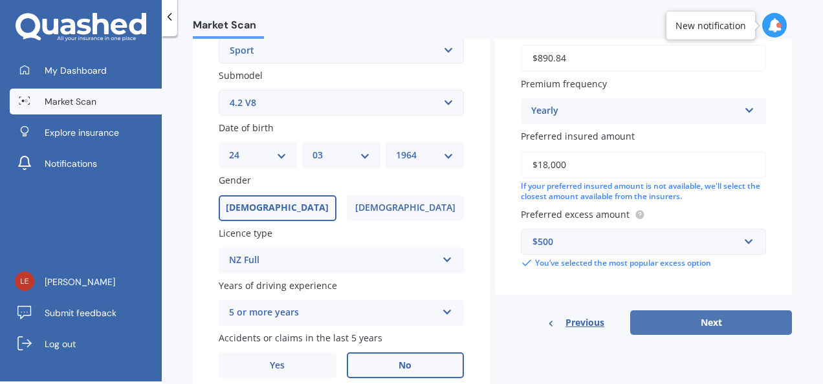
click at [707, 322] on button "Next" at bounding box center [711, 322] width 162 height 25
select select "24"
select select "03"
select select "1964"
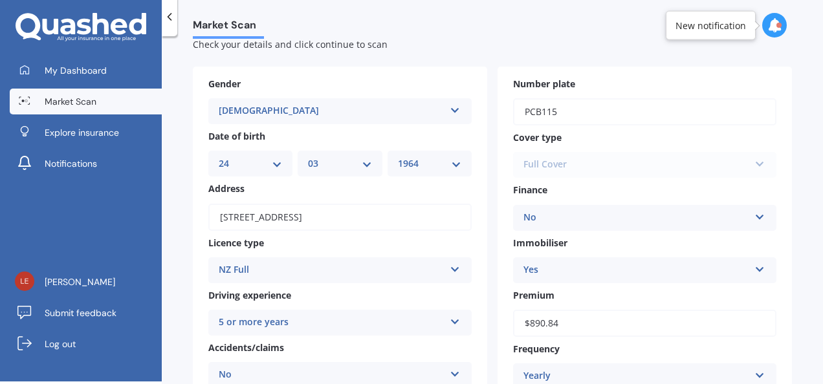
scroll to position [0, 0]
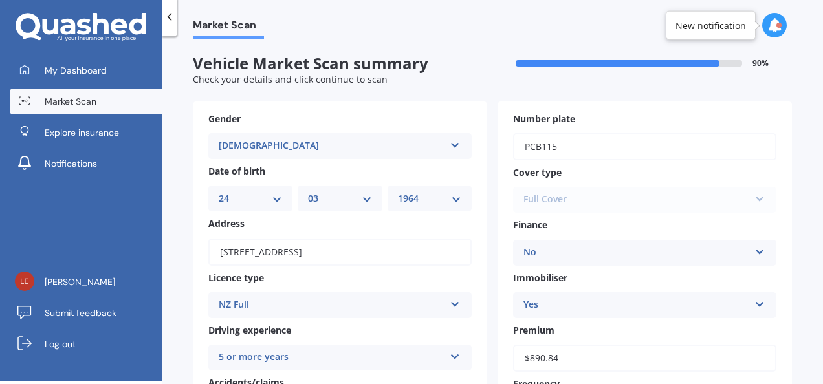
click at [275, 202] on select "DD 01 02 03 04 05 06 07 08 09 10 11 12 13 14 15 16 17 18 19 20 21 22 23 24 25 2…" at bounding box center [250, 198] width 63 height 14
select select "04"
click at [219, 191] on select "DD 01 02 03 04 05 06 07 08 09 10 11 12 13 14 15 16 17 18 19 20 21 22 23 24 25 2…" at bounding box center [250, 198] width 63 height 14
click at [362, 200] on select "MM 01 02 03 04 05 06 07 08 09 10 11 12" at bounding box center [339, 198] width 63 height 14
select select "09"
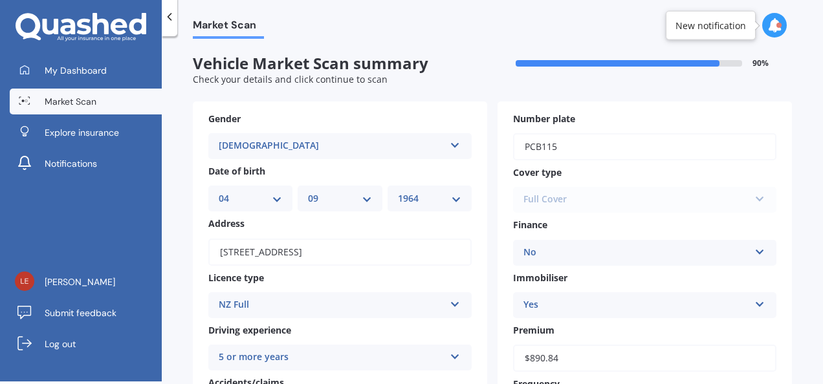
click at [308, 191] on select "MM 01 02 03 04 05 06 07 08 09 10 11 12" at bounding box center [339, 198] width 63 height 14
click at [451, 202] on select "YYYY 2025 2024 2023 2022 2021 2020 2019 2018 2017 2016 2015 2014 2013 2012 2011…" at bounding box center [429, 198] width 63 height 14
select select "1959"
click at [398, 191] on select "YYYY 2025 2024 2023 2022 2021 2020 2019 2018 2017 2016 2015 2014 2013 2012 2011…" at bounding box center [429, 198] width 63 height 14
click at [795, 239] on div "Market Scan Vehicle Market Scan summary 90 % Check your details and click conti…" at bounding box center [492, 211] width 661 height 345
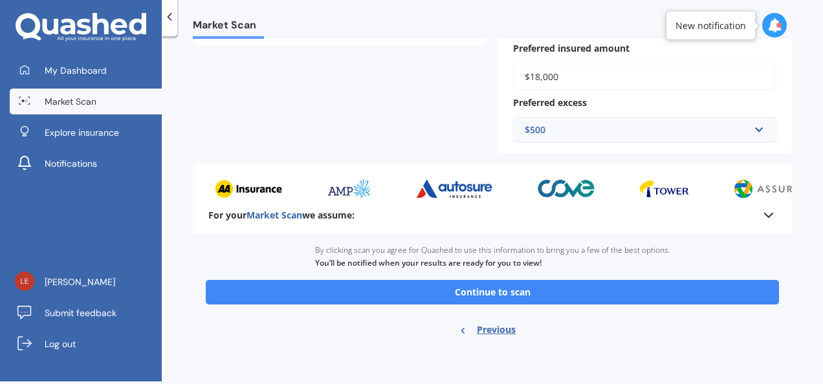
scroll to position [391, 0]
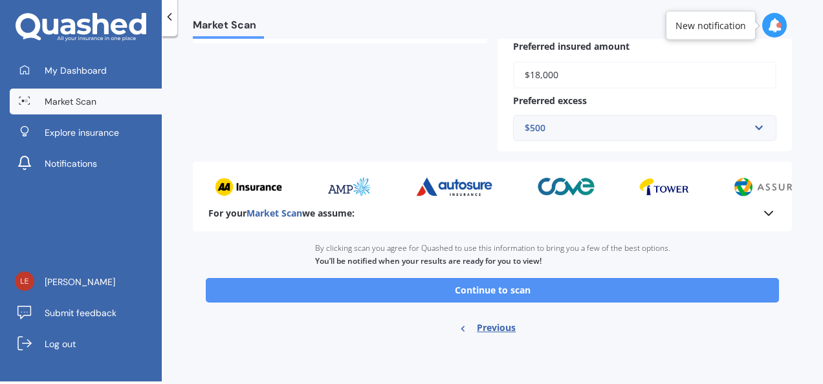
click at [497, 299] on button "Continue to scan" at bounding box center [492, 290] width 573 height 25
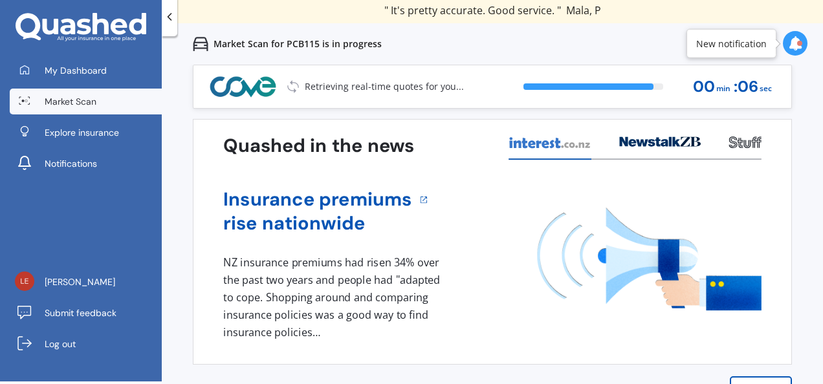
click at [811, 250] on div "Previous 60,000+ Kiwis have signed up to shop and save on insurance with us " H…" at bounding box center [492, 257] width 661 height 384
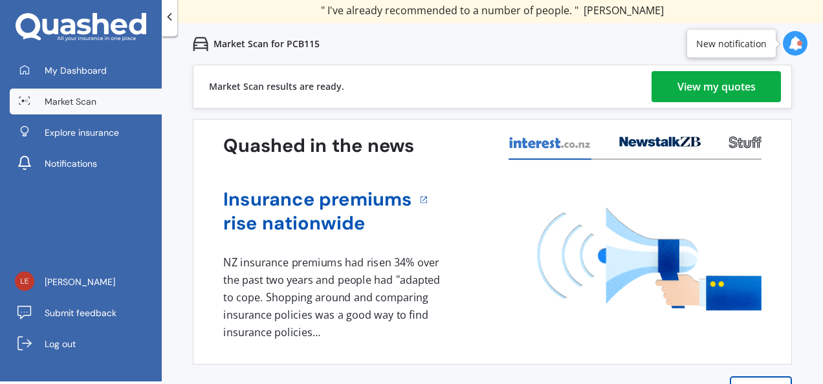
click at [691, 83] on div "View my quotes" at bounding box center [716, 86] width 78 height 31
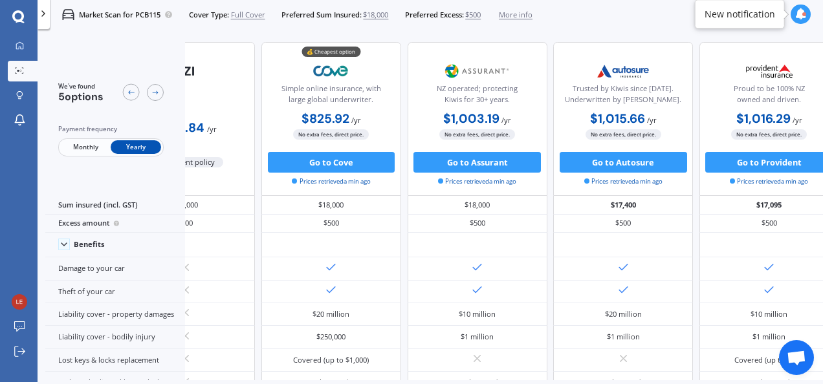
scroll to position [0, 113]
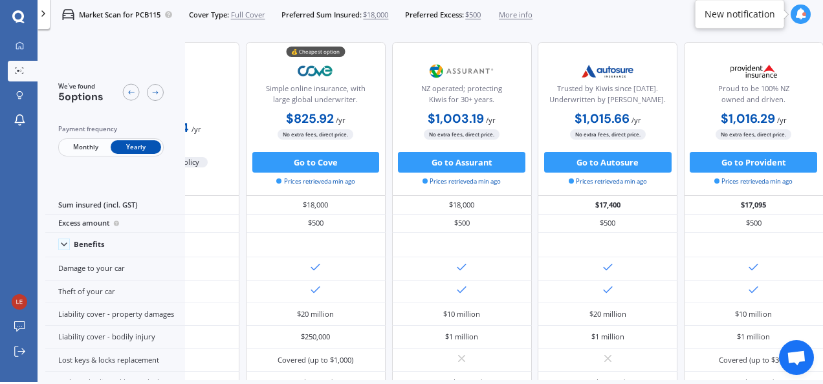
click at [129, 42] on div "We've found 5 options Payment frequency Monthly Yearly" at bounding box center [115, 119] width 140 height 154
click at [102, 16] on p "Market Scan for PCB115" at bounding box center [119, 15] width 81 height 10
click at [155, 43] on div "We've found 5 options Payment frequency Monthly Yearly" at bounding box center [115, 119] width 140 height 154
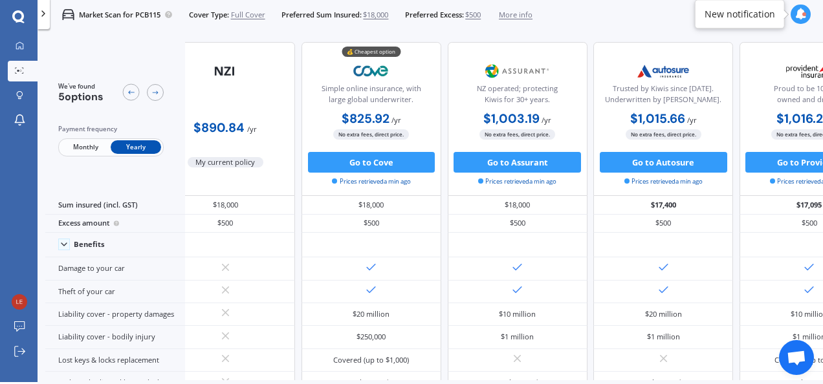
scroll to position [0, 0]
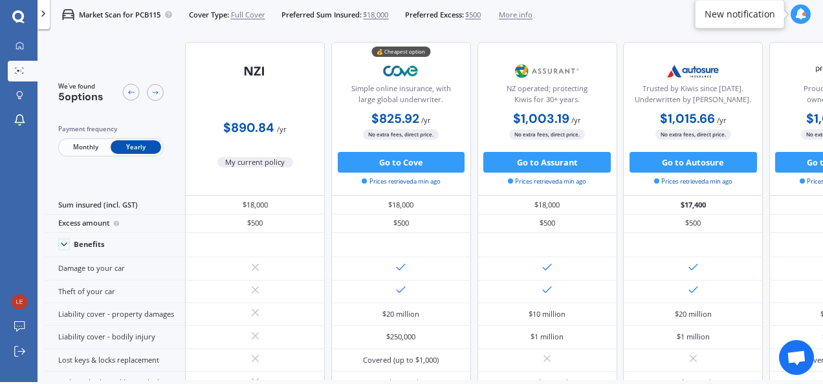
click at [724, 9] on div "New notification" at bounding box center [739, 14] width 70 height 13
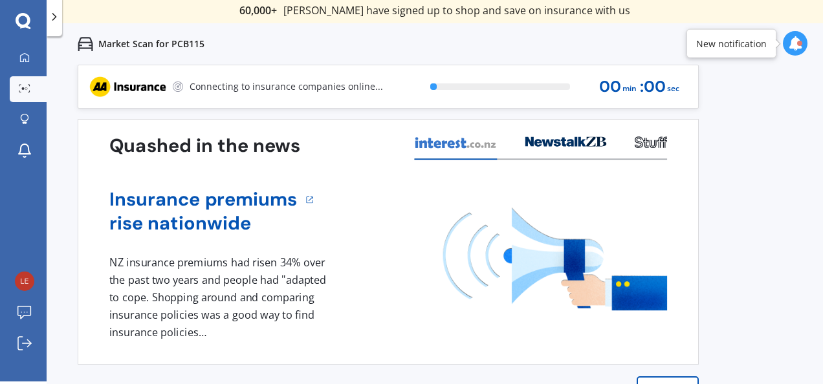
scroll to position [3, 0]
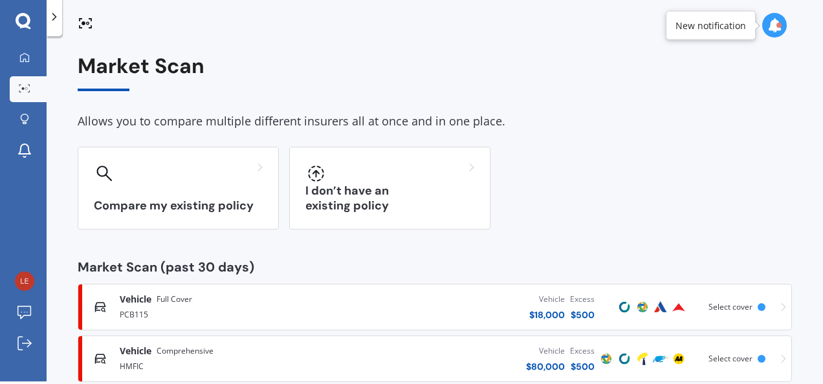
click at [607, 81] on div "Market Scan" at bounding box center [435, 72] width 714 height 37
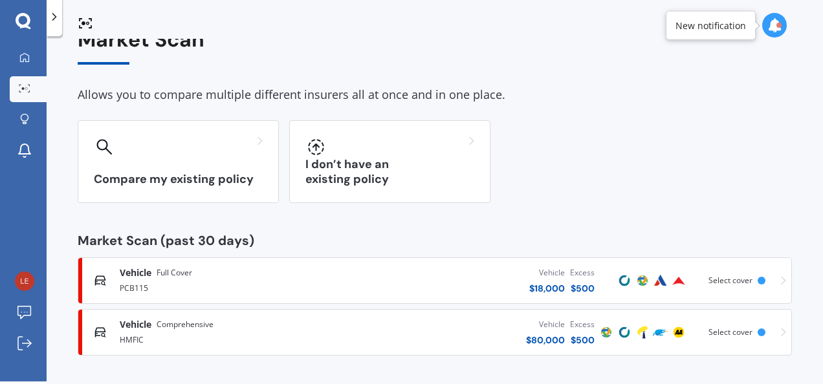
scroll to position [29, 0]
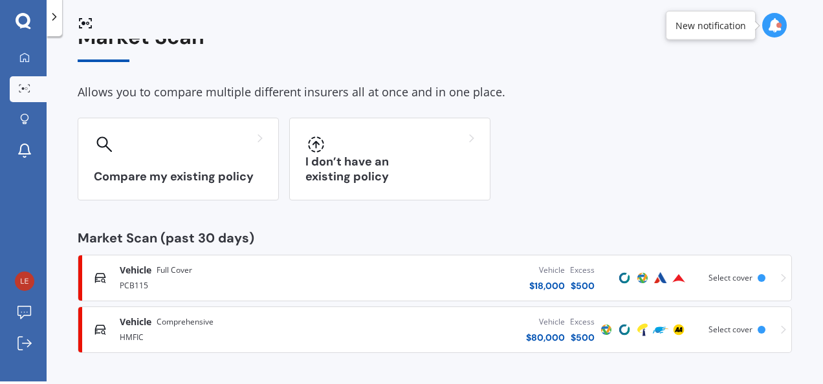
click at [188, 321] on span "Comprehensive" at bounding box center [184, 322] width 57 height 13
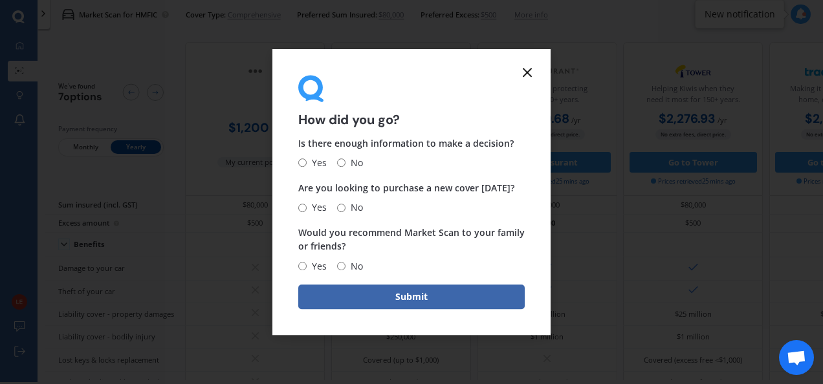
click at [299, 266] on input "Yes" at bounding box center [302, 266] width 8 height 8
radio input "true"
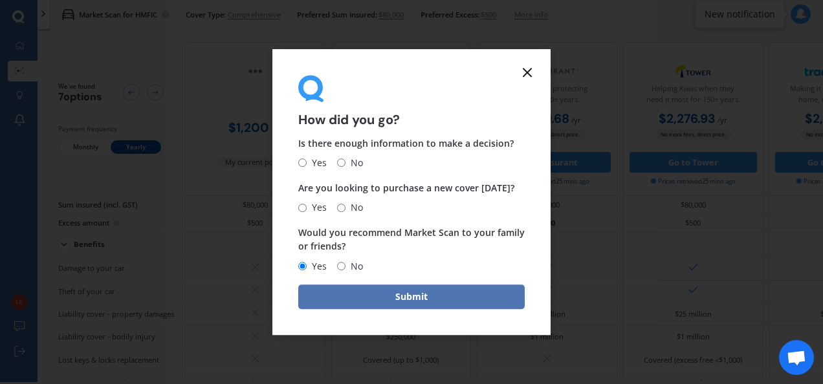
click at [377, 305] on button "Submit" at bounding box center [411, 297] width 226 height 25
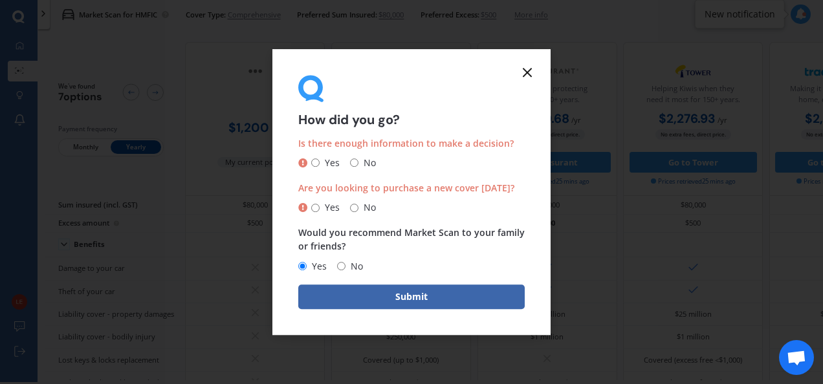
click at [317, 164] on input "Yes" at bounding box center [315, 163] width 8 height 8
radio input "true"
click at [352, 207] on input "No" at bounding box center [354, 208] width 8 height 8
radio input "true"
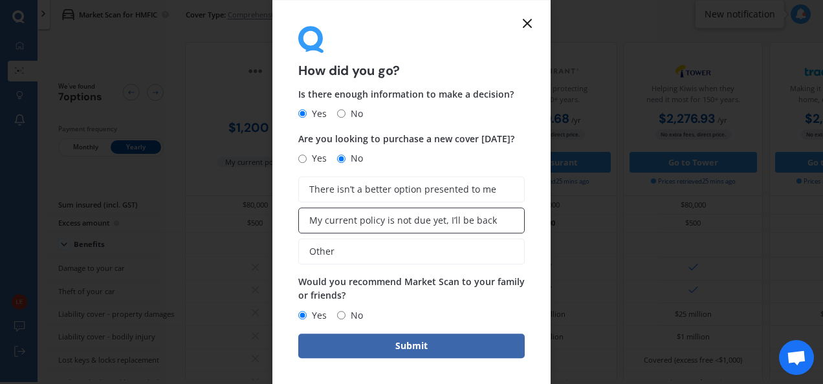
click at [347, 220] on span "My current policy is not due yet, I’ll be back" at bounding box center [403, 220] width 188 height 11
click at [0, 0] on input "My current policy is not due yet, I’ll be back" at bounding box center [0, 0] width 0 height 0
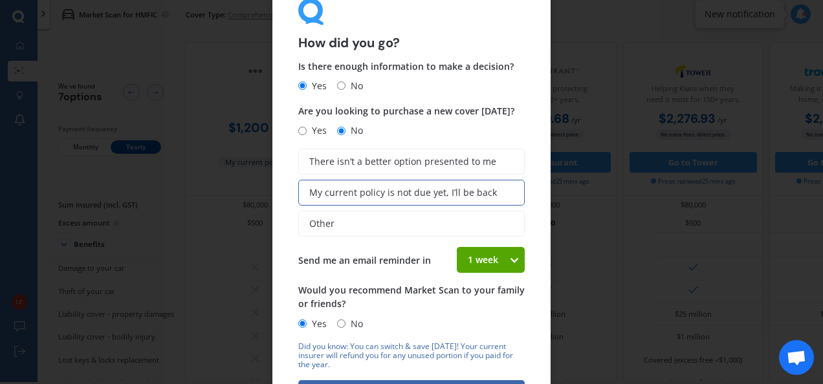
click at [510, 257] on icon at bounding box center [513, 259] width 11 height 13
click at [500, 356] on div "4 weeks" at bounding box center [490, 354] width 67 height 23
click at [516, 312] on div "Would you recommend Market Scan to your family or friends? Yes No" at bounding box center [411, 307] width 226 height 48
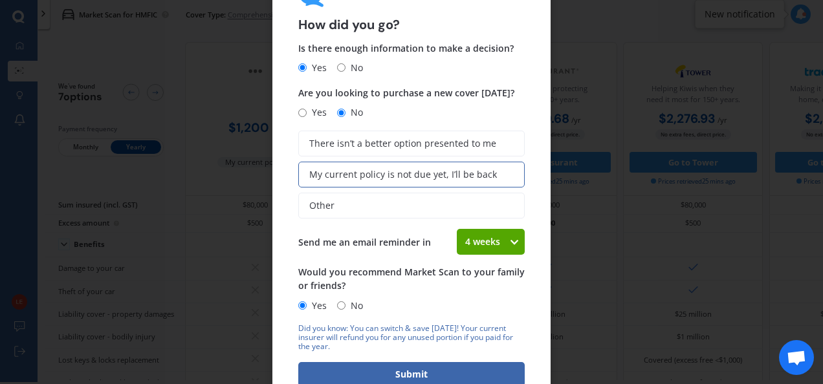
scroll to position [19, 0]
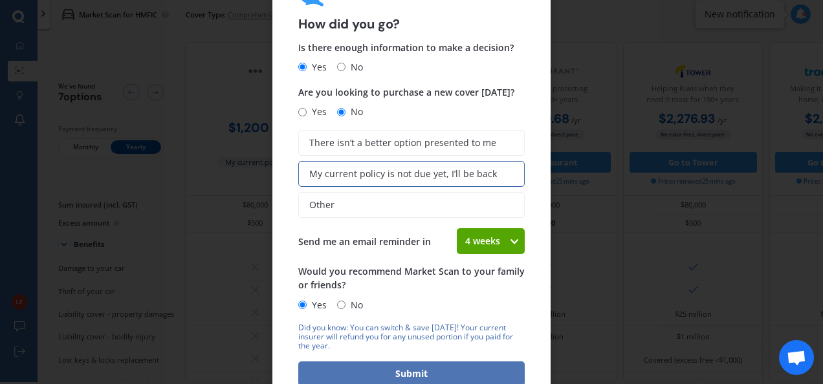
click at [425, 368] on button "Submit" at bounding box center [411, 373] width 226 height 25
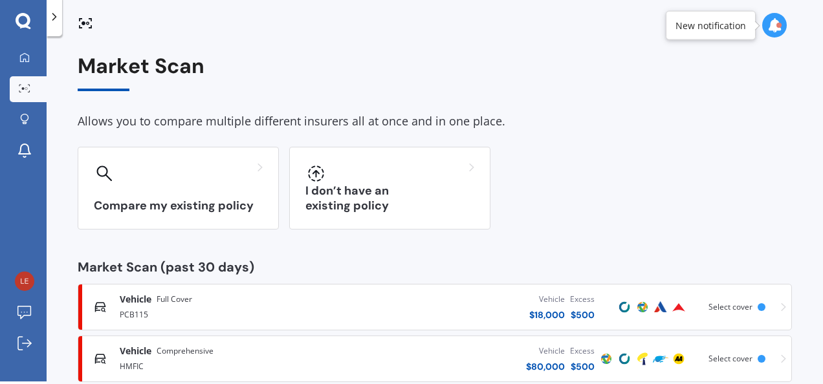
scroll to position [3, 0]
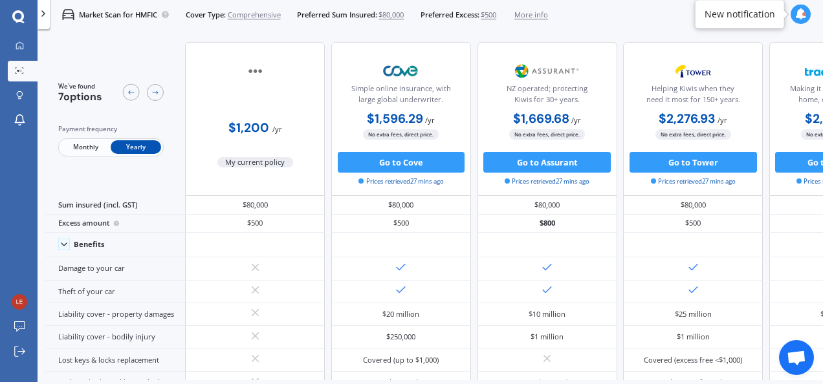
scroll to position [3, 0]
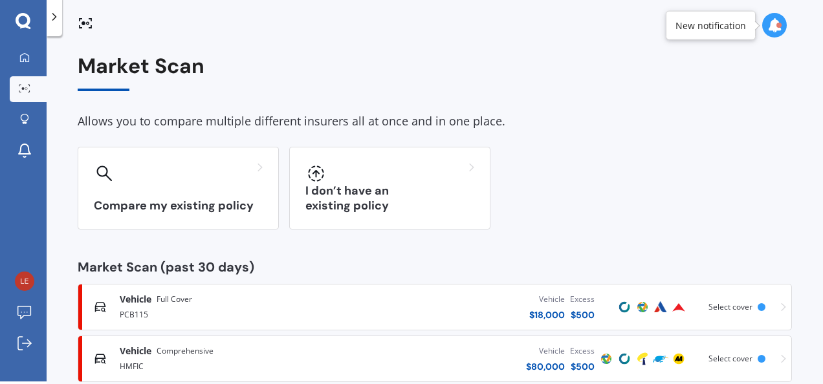
scroll to position [3, 0]
click at [594, 78] on div "Market Scan" at bounding box center [435, 72] width 714 height 37
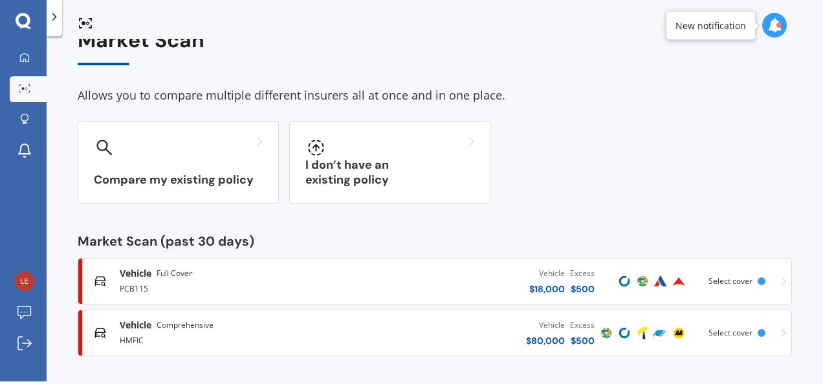
scroll to position [29, 0]
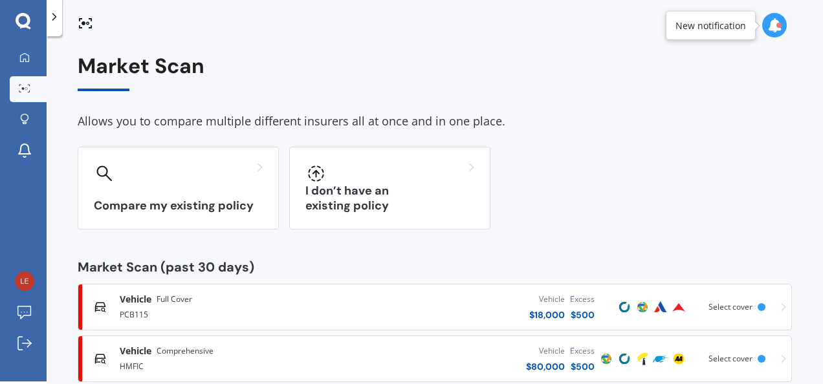
click at [594, 133] on div "Market Scan Allows you to compare multiple different insurers all at once and i…" at bounding box center [435, 218] width 714 height 328
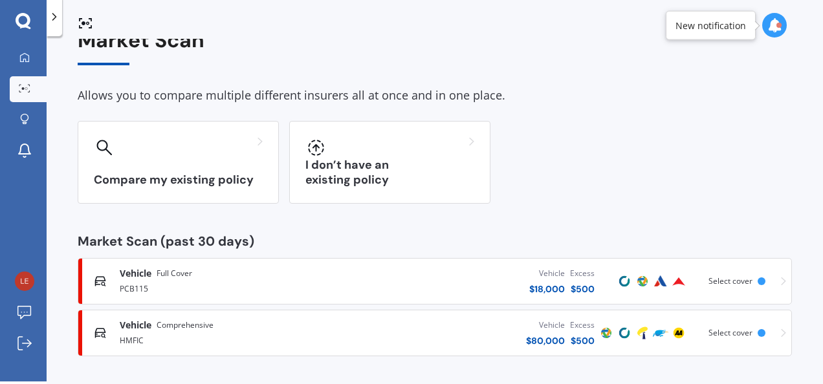
scroll to position [29, 0]
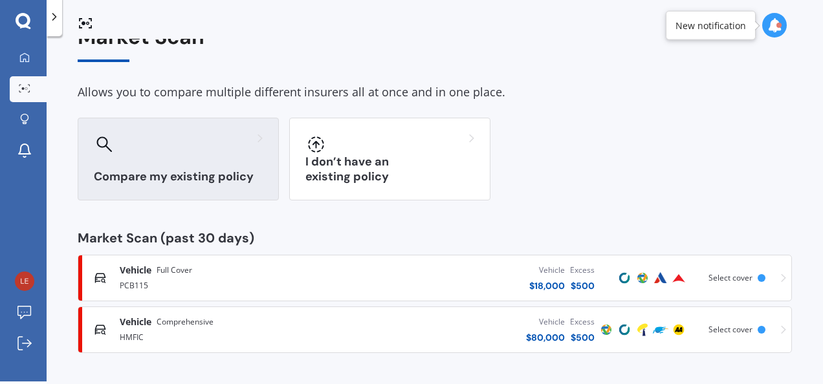
click at [167, 154] on div at bounding box center [178, 144] width 169 height 21
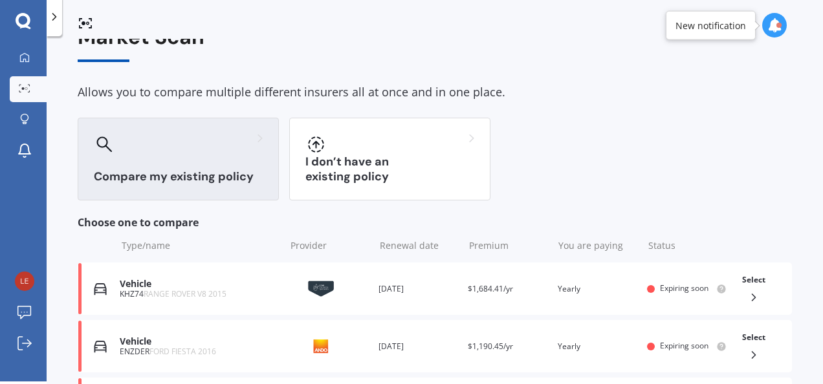
click at [625, 166] on div "Compare my existing policy I don’t have an existing policy" at bounding box center [435, 159] width 714 height 83
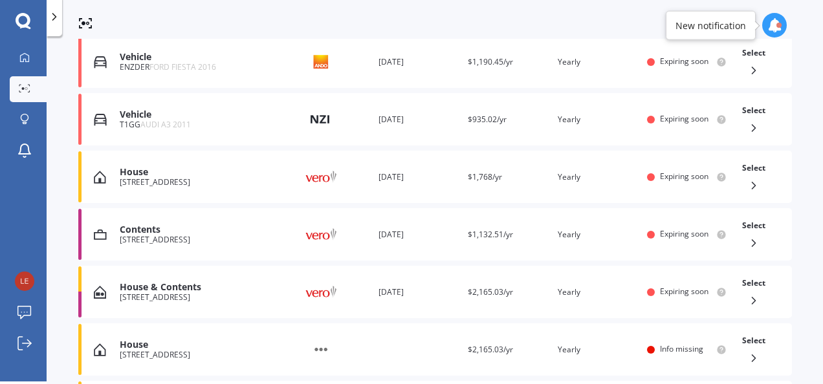
scroll to position [313, 0]
click at [189, 286] on div "House & Contents" at bounding box center [199, 288] width 158 height 11
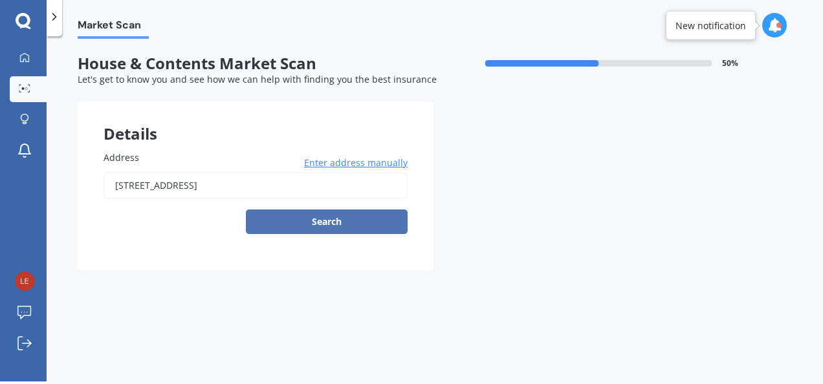
click at [333, 225] on button "Search" at bounding box center [327, 222] width 162 height 25
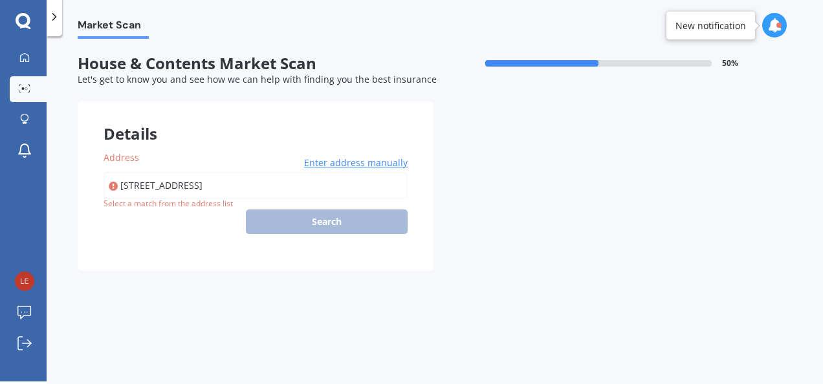
type input "[STREET_ADDRESS]"
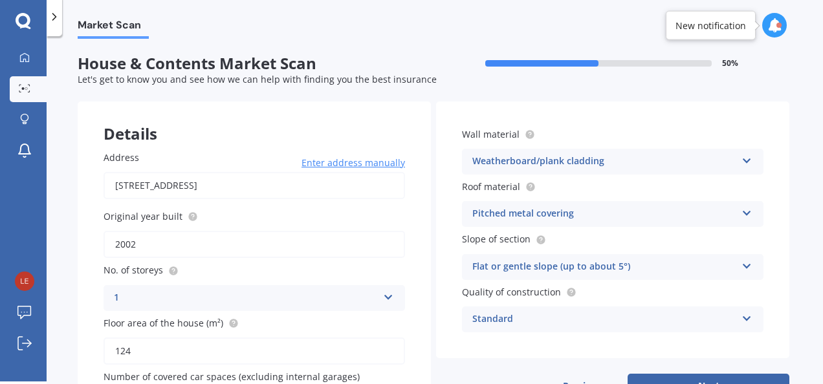
click at [416, 325] on div "Address [STREET_ADDRESS] Enter address manually Search Original year built 2002…" at bounding box center [254, 284] width 353 height 318
click at [744, 315] on icon at bounding box center [746, 316] width 11 height 9
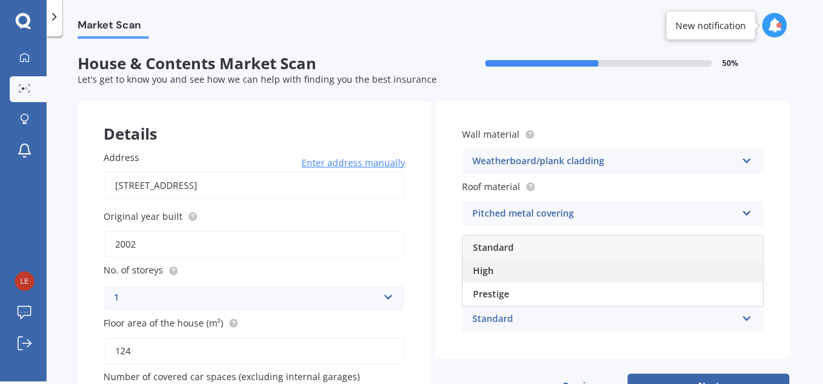
click at [594, 270] on div "High" at bounding box center [612, 270] width 300 height 23
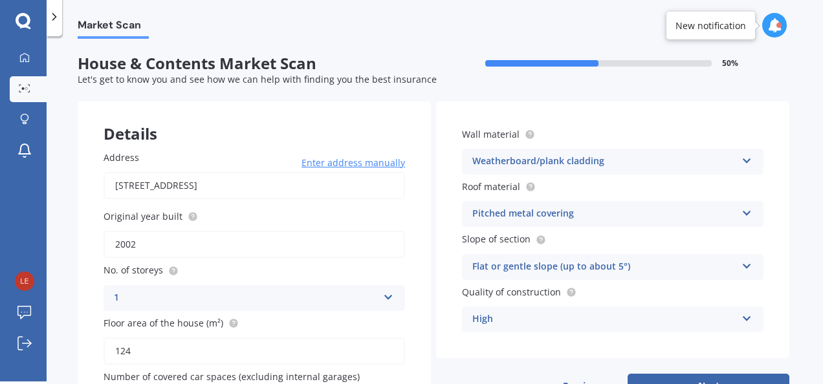
click at [805, 327] on div "Market Scan House & Contents Market Scan 50 % Let's get to know you and see how…" at bounding box center [435, 211] width 776 height 345
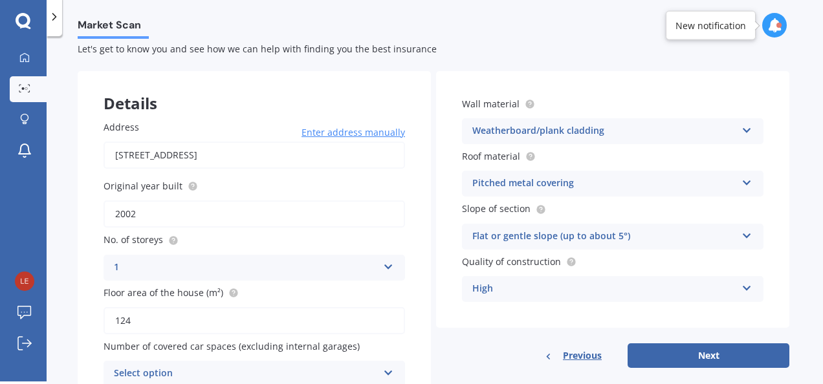
scroll to position [52, 0]
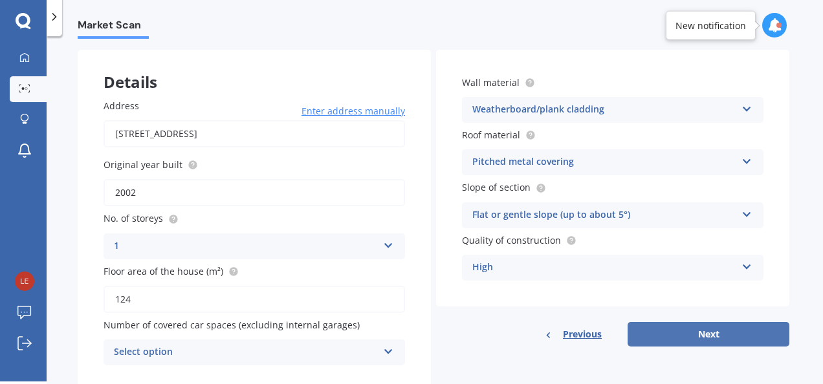
click at [713, 341] on button "Next" at bounding box center [708, 334] width 162 height 25
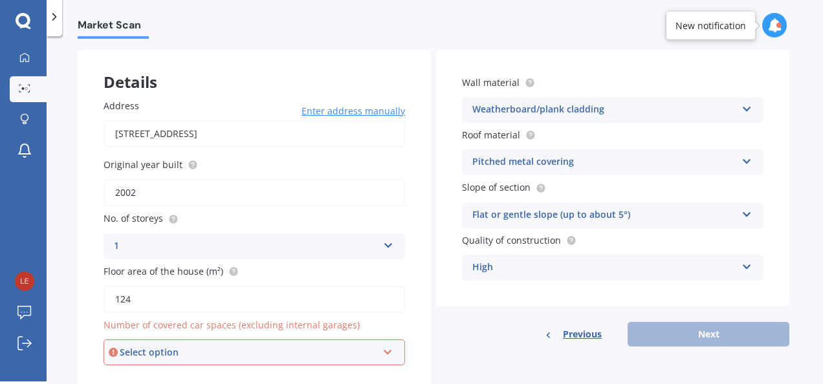
click at [239, 354] on div "Select option" at bounding box center [248, 352] width 257 height 14
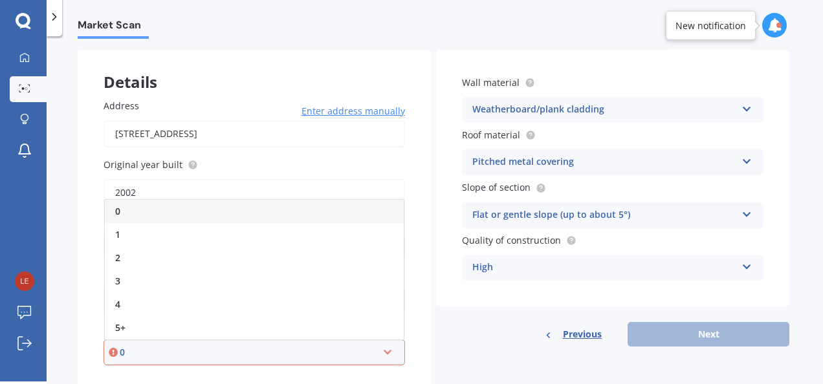
click at [204, 215] on div "0" at bounding box center [254, 211] width 299 height 23
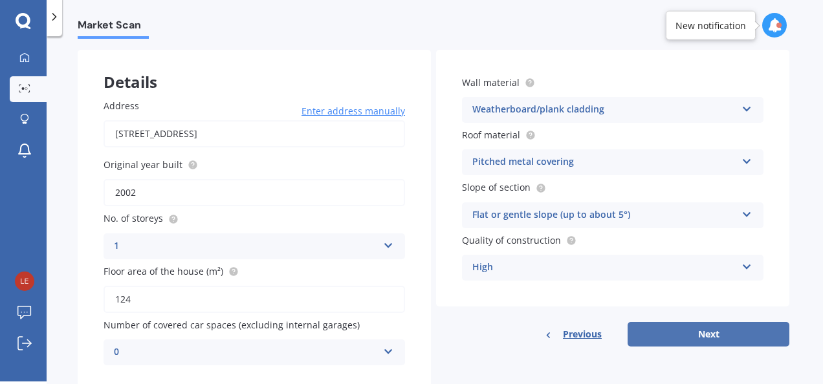
click at [732, 334] on button "Next" at bounding box center [708, 334] width 162 height 25
select select "04"
select select "09"
select select "1959"
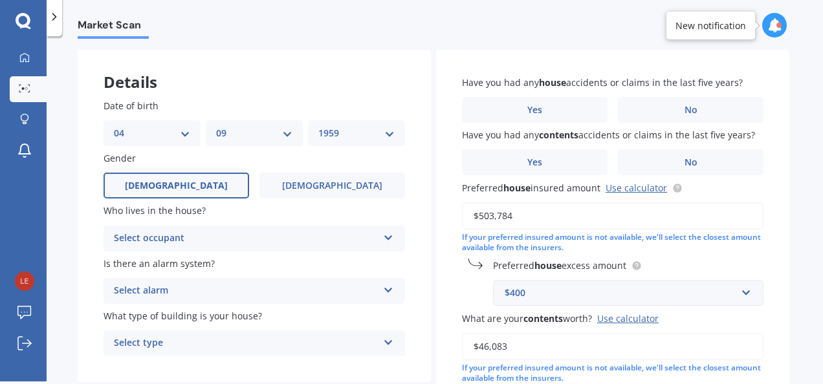
scroll to position [0, 0]
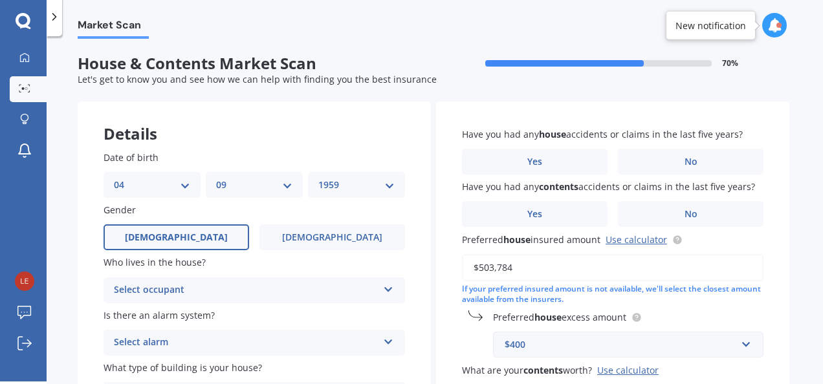
click at [388, 283] on icon at bounding box center [388, 287] width 11 height 9
click at [354, 317] on div "Owner" at bounding box center [254, 315] width 300 height 23
click at [414, 327] on div "Date of birth DD 01 02 03 04 05 06 07 08 09 10 11 12 13 14 15 16 17 18 19 20 21…" at bounding box center [254, 279] width 353 height 309
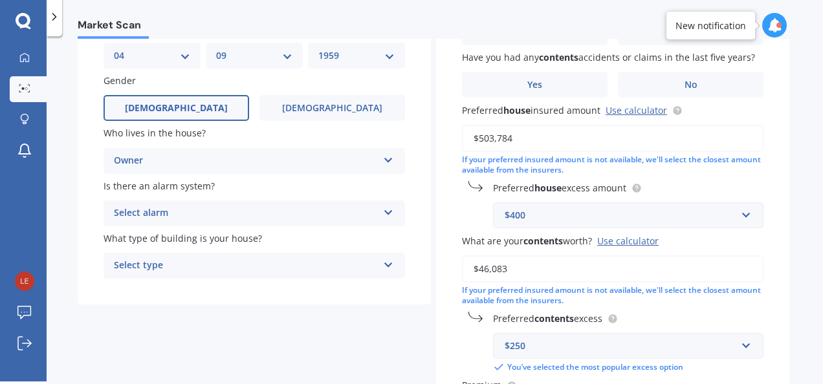
scroll to position [155, 0]
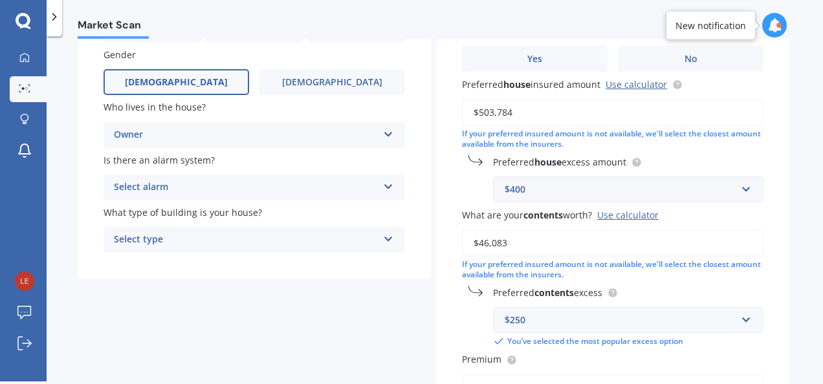
click at [391, 182] on icon at bounding box center [388, 184] width 11 height 9
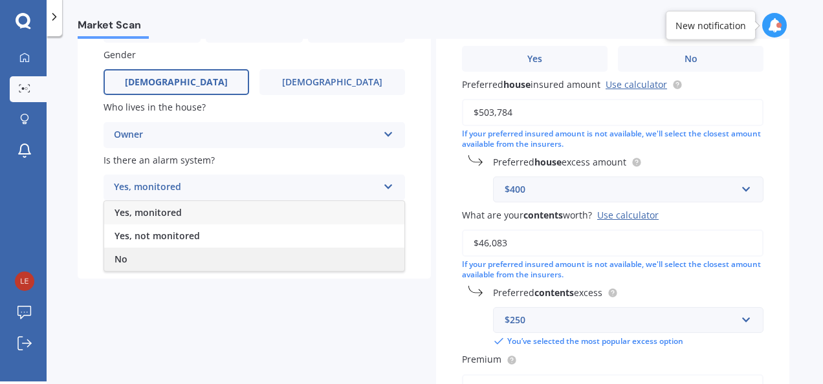
click at [296, 254] on div "No" at bounding box center [254, 259] width 300 height 23
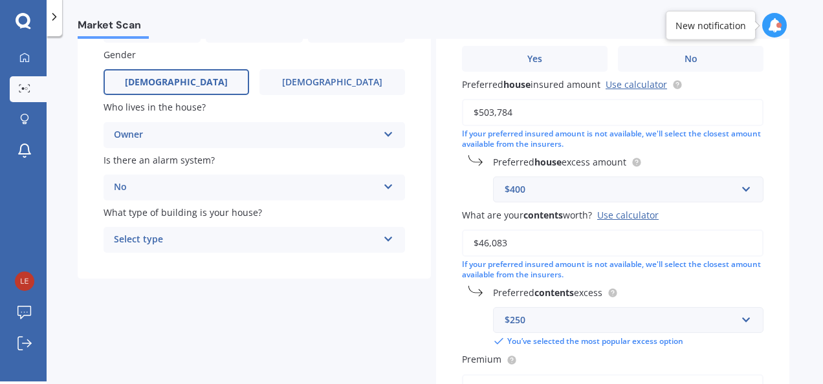
click at [386, 241] on icon at bounding box center [388, 236] width 11 height 9
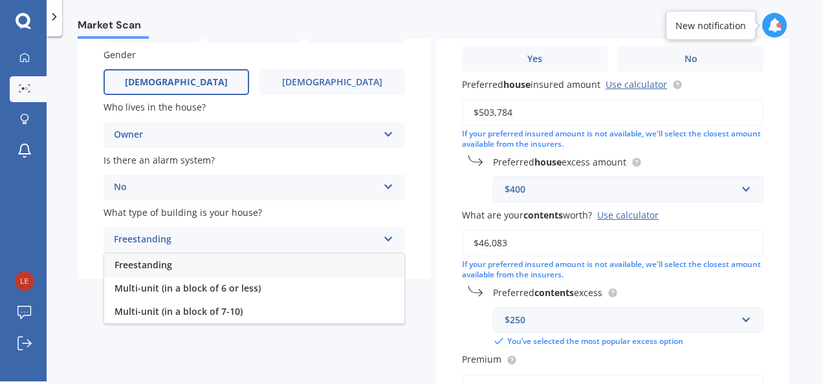
click at [176, 267] on div "Freestanding" at bounding box center [254, 264] width 300 height 23
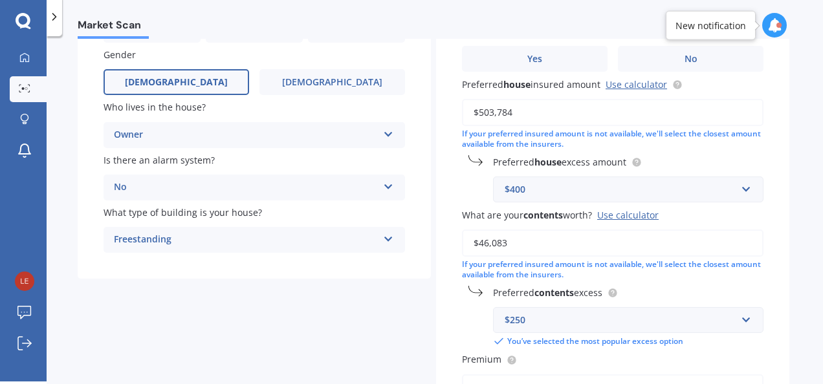
click at [441, 259] on div "Have you had any house accidents or claims in the last five years? Yes No Have …" at bounding box center [612, 239] width 353 height 586
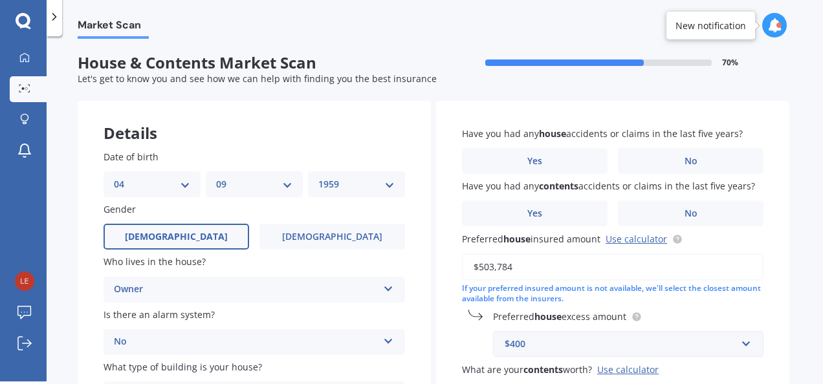
scroll to position [0, 0]
click at [691, 158] on span "No" at bounding box center [690, 161] width 13 height 11
click at [0, 0] on input "No" at bounding box center [0, 0] width 0 height 0
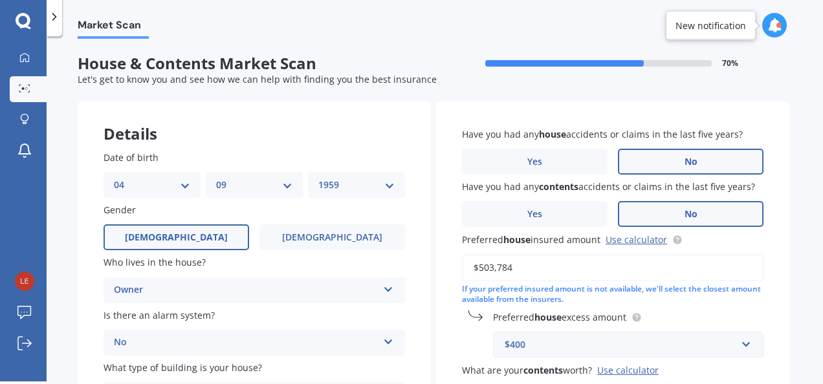
click at [689, 202] on label "No" at bounding box center [690, 214] width 145 height 26
click at [0, 0] on input "No" at bounding box center [0, 0] width 0 height 0
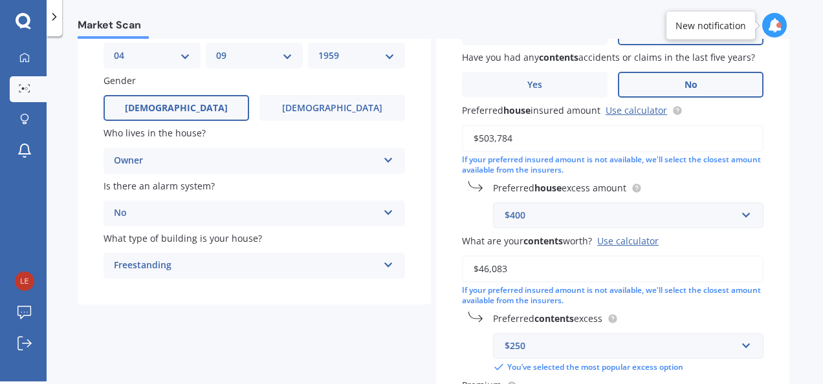
scroll to position [382, 0]
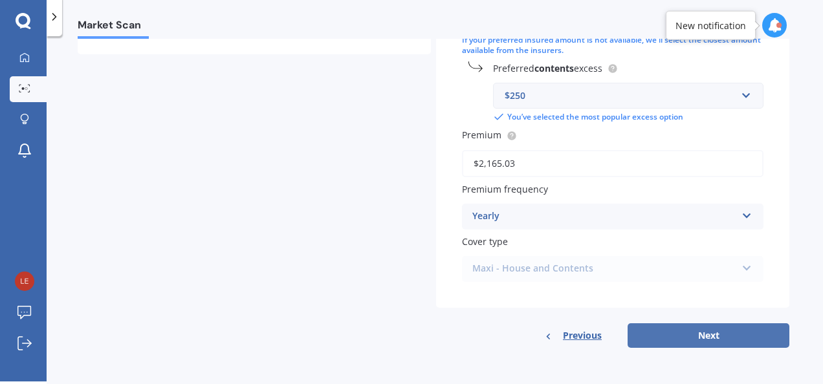
click at [688, 338] on button "Next" at bounding box center [708, 335] width 162 height 25
select select "04"
select select "09"
select select "1959"
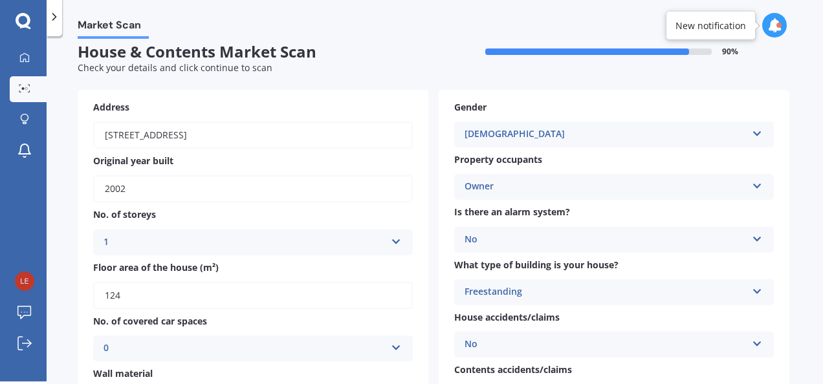
scroll to position [0, 0]
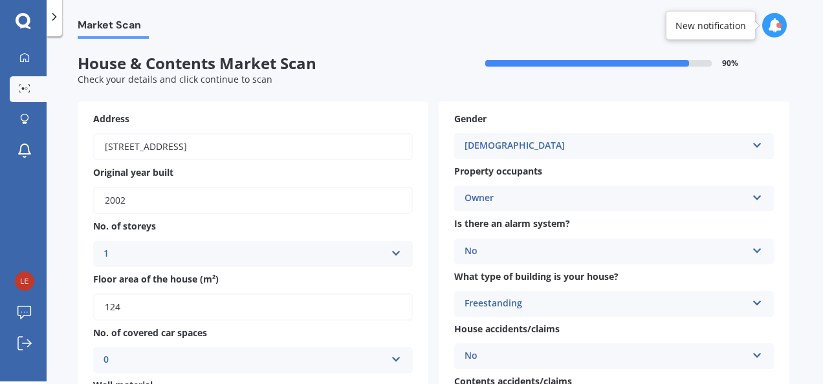
click at [802, 264] on div "Market Scan House & Contents Market Scan 90 % Check your details and click cont…" at bounding box center [435, 211] width 776 height 345
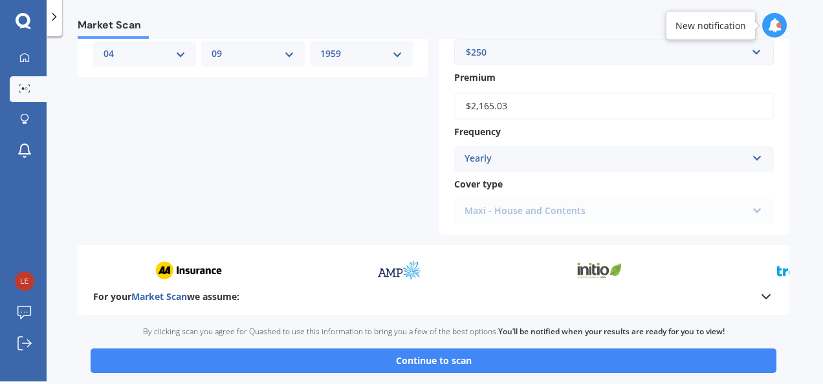
scroll to position [595, 0]
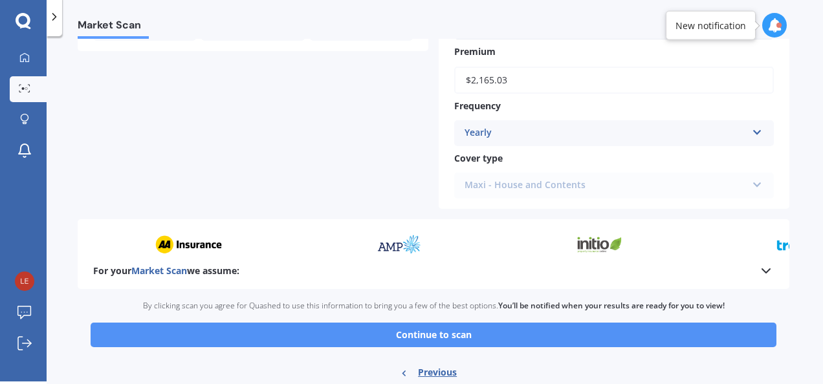
click at [460, 335] on button "Continue to scan" at bounding box center [433, 335] width 685 height 25
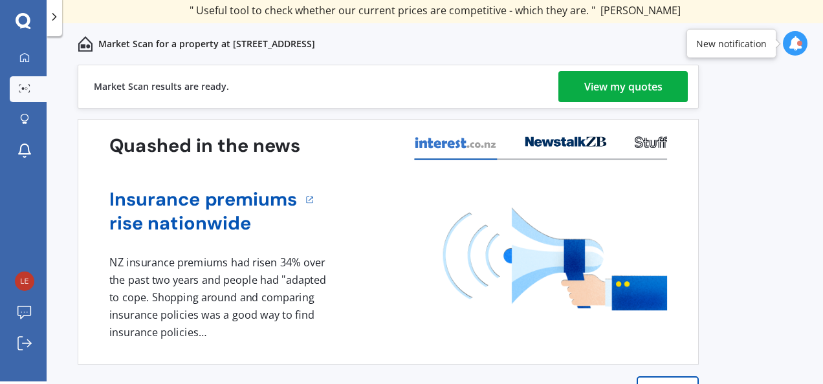
click at [629, 88] on div "View my quotes" at bounding box center [623, 86] width 78 height 31
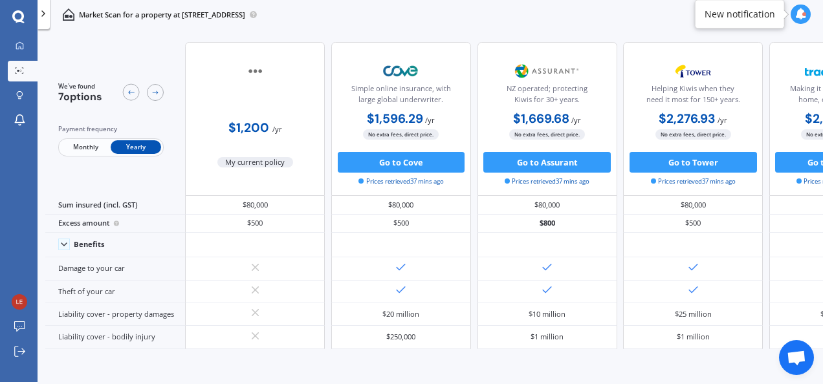
scroll to position [3, 0]
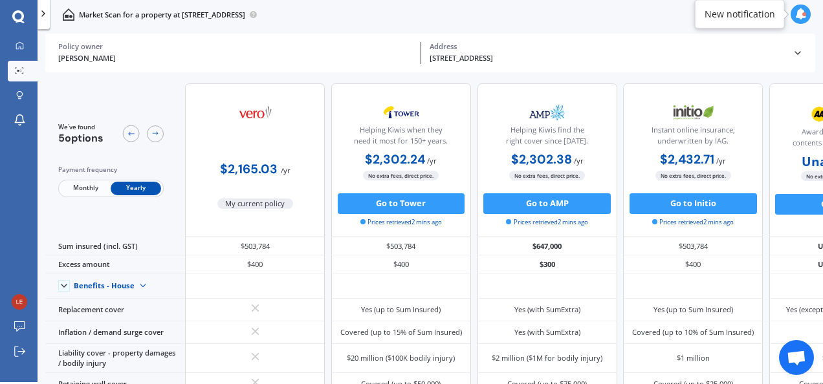
click div "Market Scan for a property at [STREET_ADDRESS]"
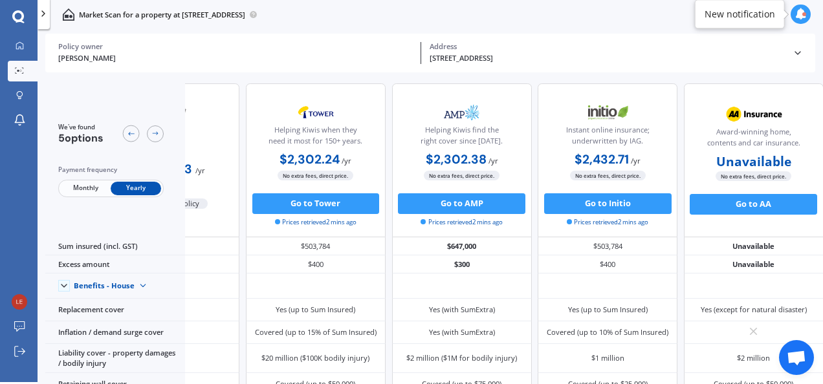
scroll to position [0, 0]
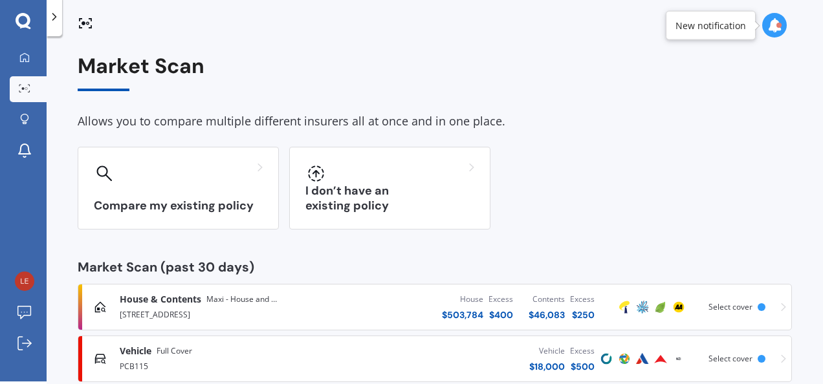
scroll to position [3, 0]
